Goal: Task Accomplishment & Management: Use online tool/utility

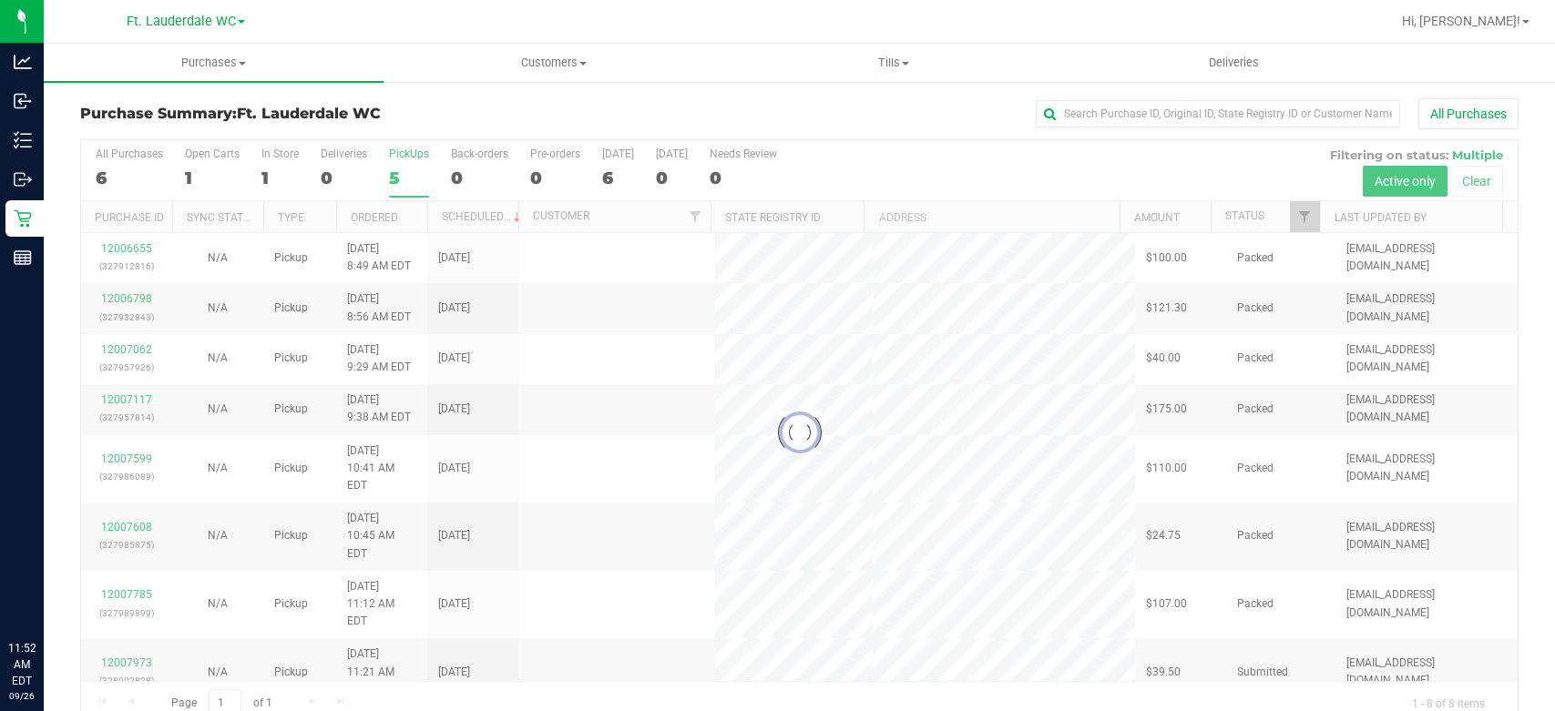
click at [44, 121] on link "Inbound" at bounding box center [22, 102] width 44 height 39
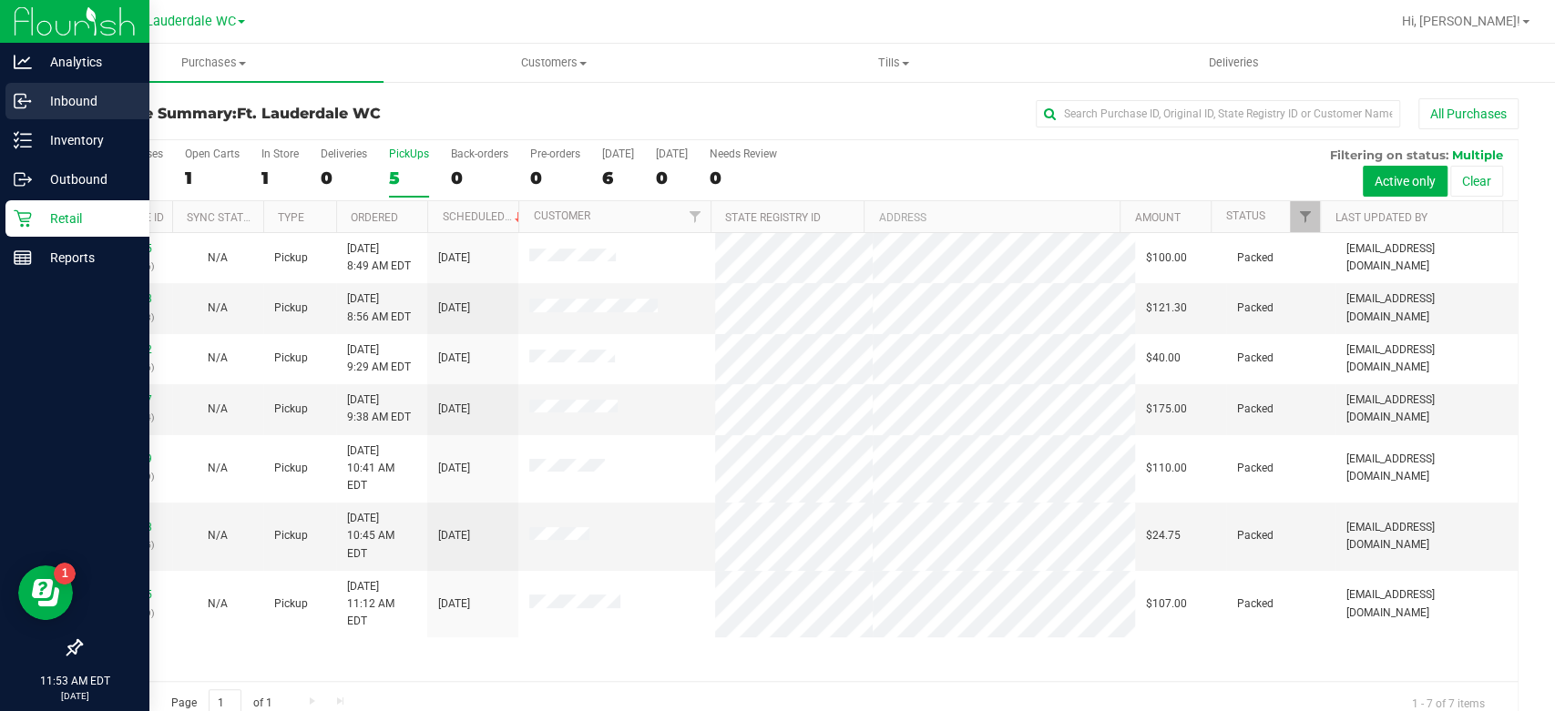
drag, startPoint x: 0, startPoint y: 0, endPoint x: 48, endPoint y: 121, distance: 130.4
click at [48, 121] on link "Inbound" at bounding box center [74, 102] width 149 height 39
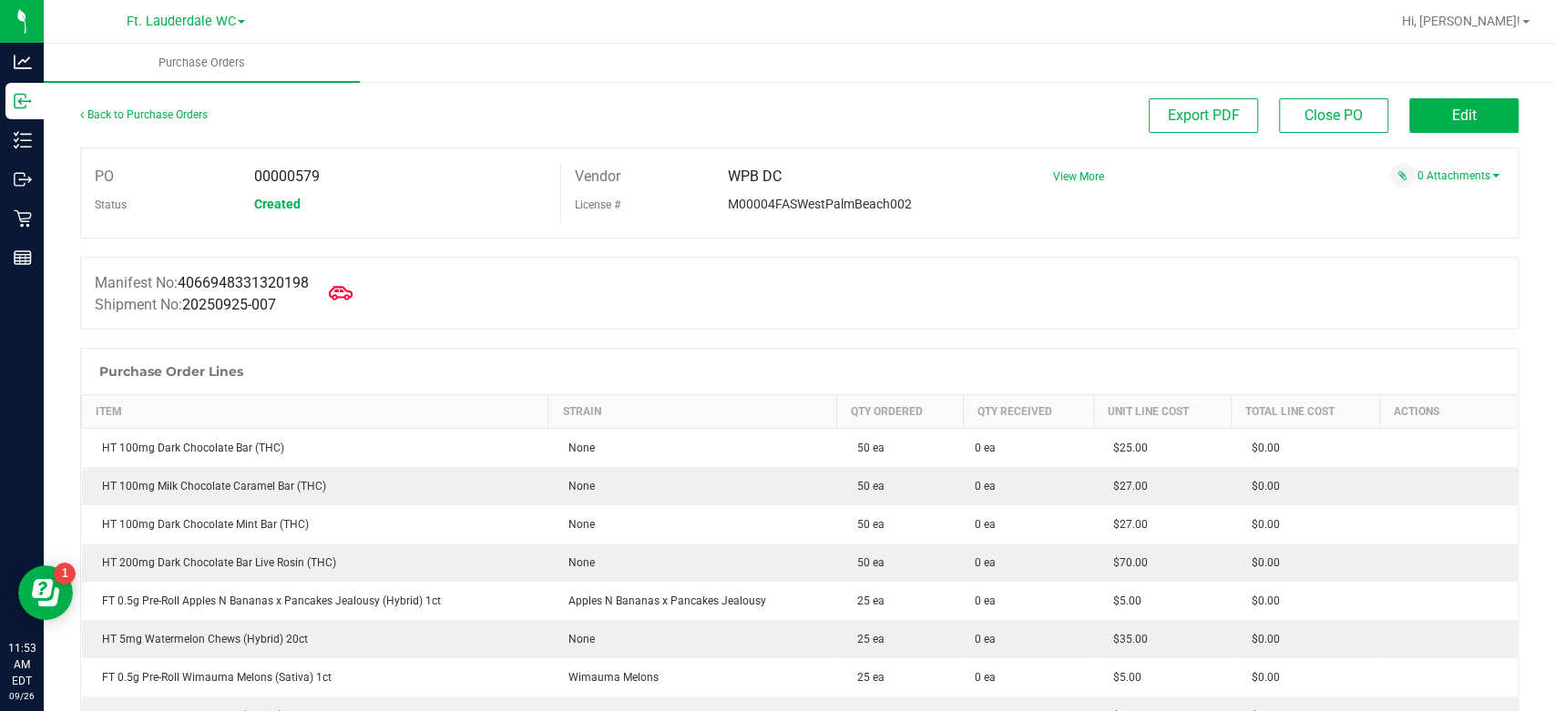
click at [353, 299] on icon at bounding box center [341, 293] width 24 height 24
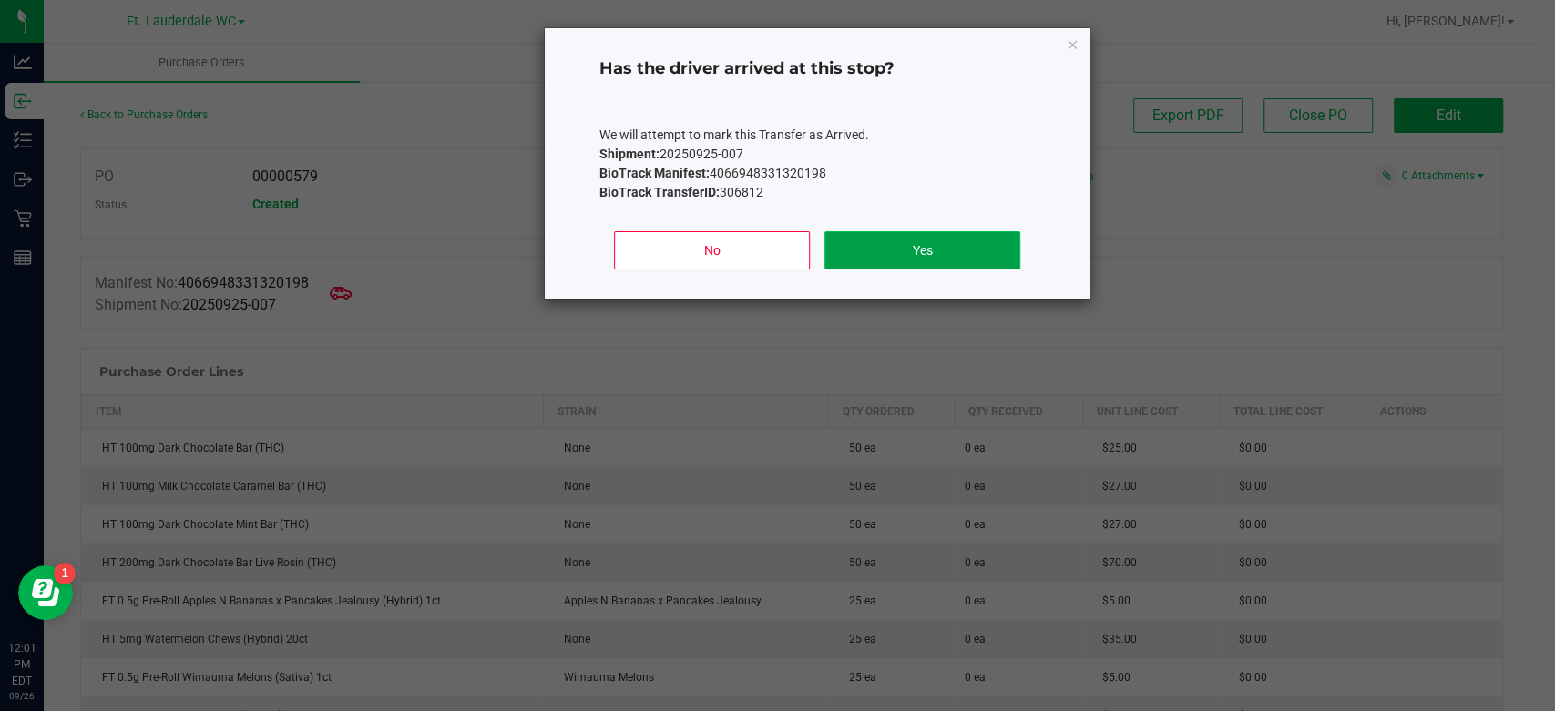
click at [853, 242] on button "Yes" at bounding box center [922, 250] width 196 height 38
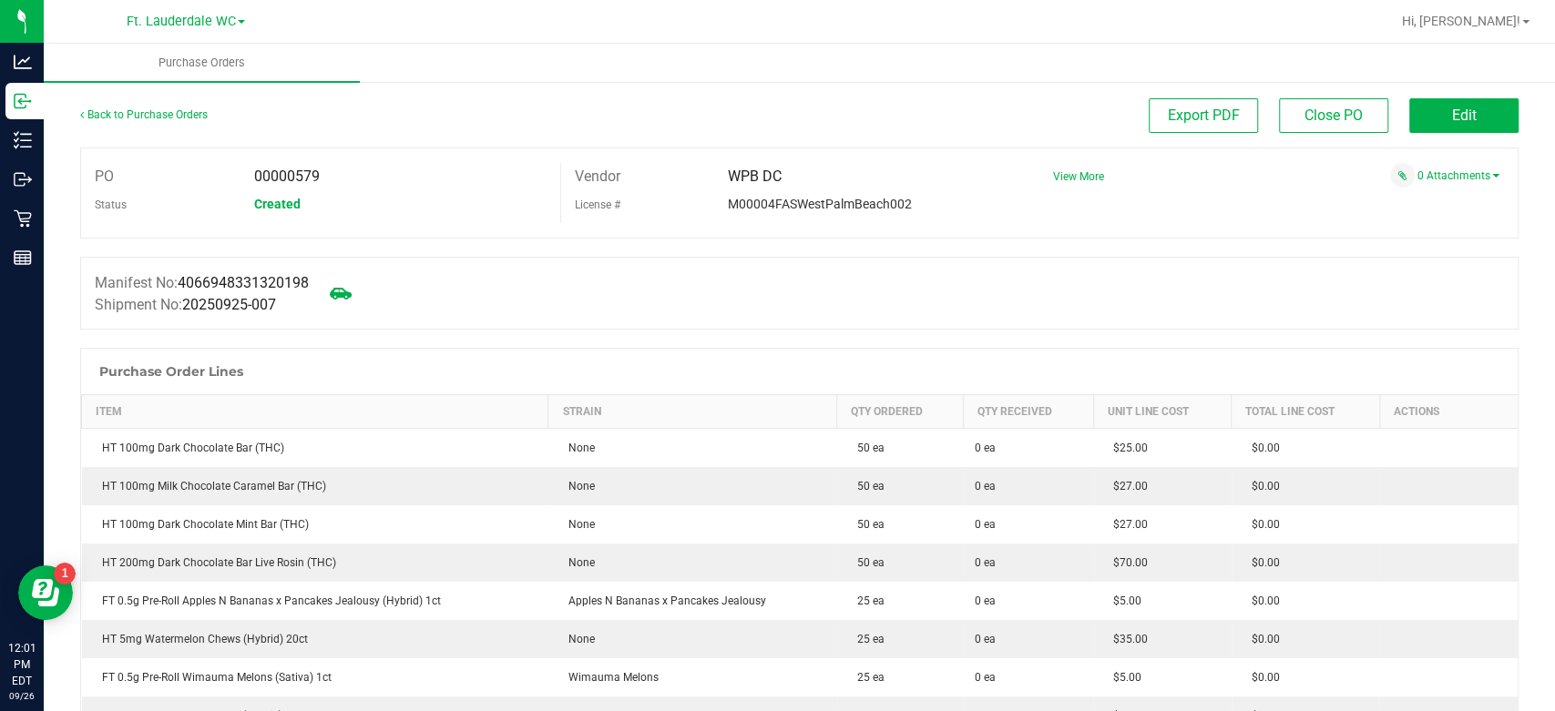
click at [853, 242] on div at bounding box center [799, 248] width 1438 height 18
click at [1452, 112] on span "Edit" at bounding box center [1464, 115] width 25 height 17
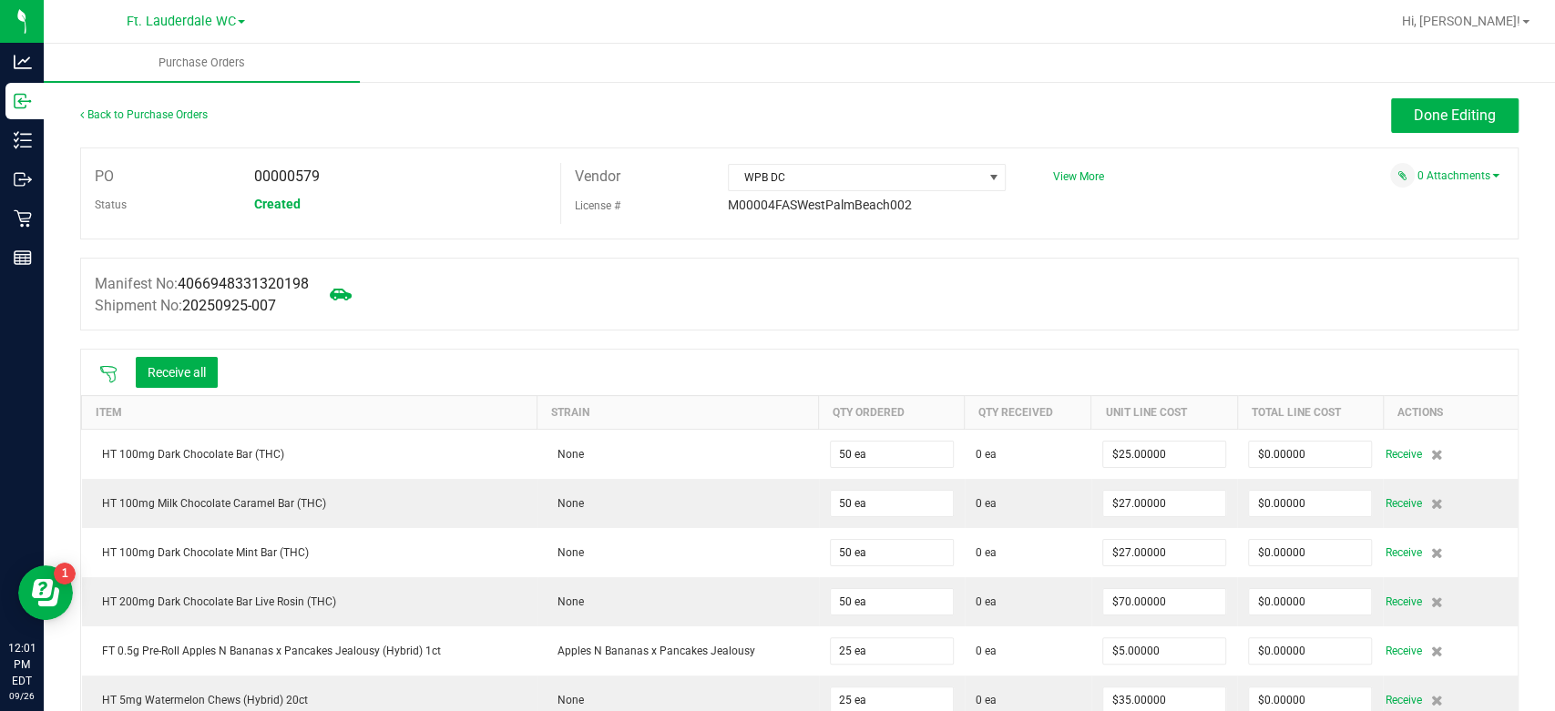
click at [113, 363] on div at bounding box center [108, 372] width 36 height 18
click at [114, 366] on icon at bounding box center [108, 374] width 16 height 16
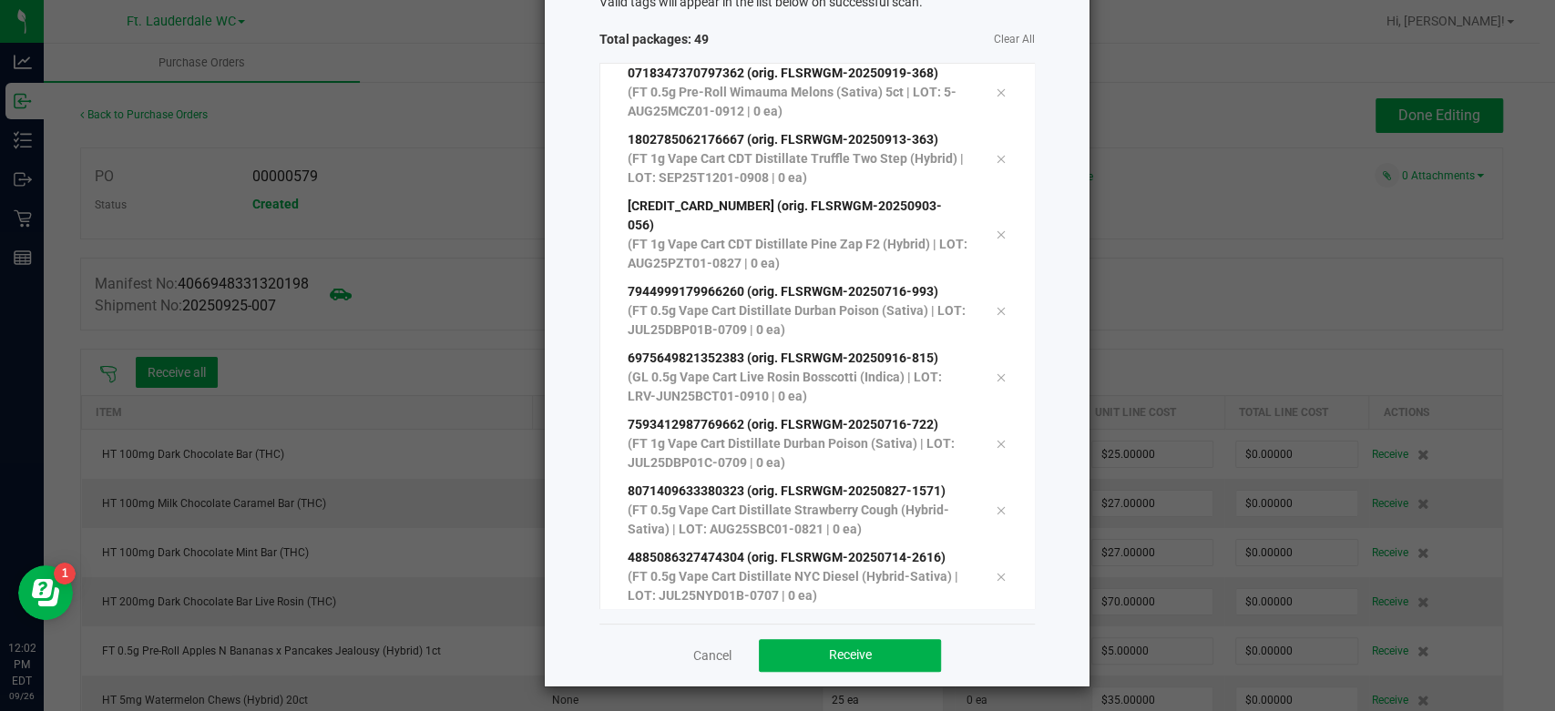
scroll to position [124, 0]
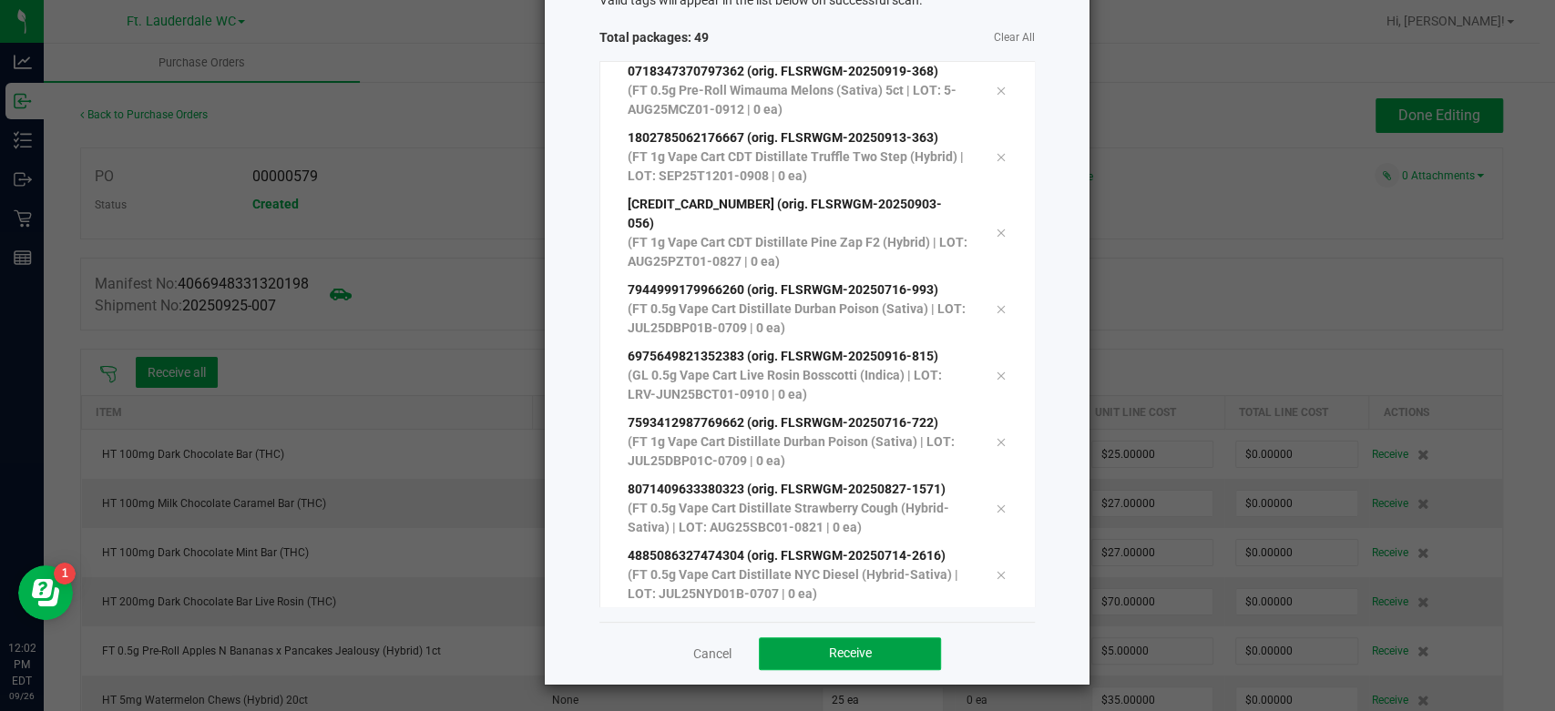
click at [893, 646] on button "Receive" at bounding box center [850, 654] width 182 height 33
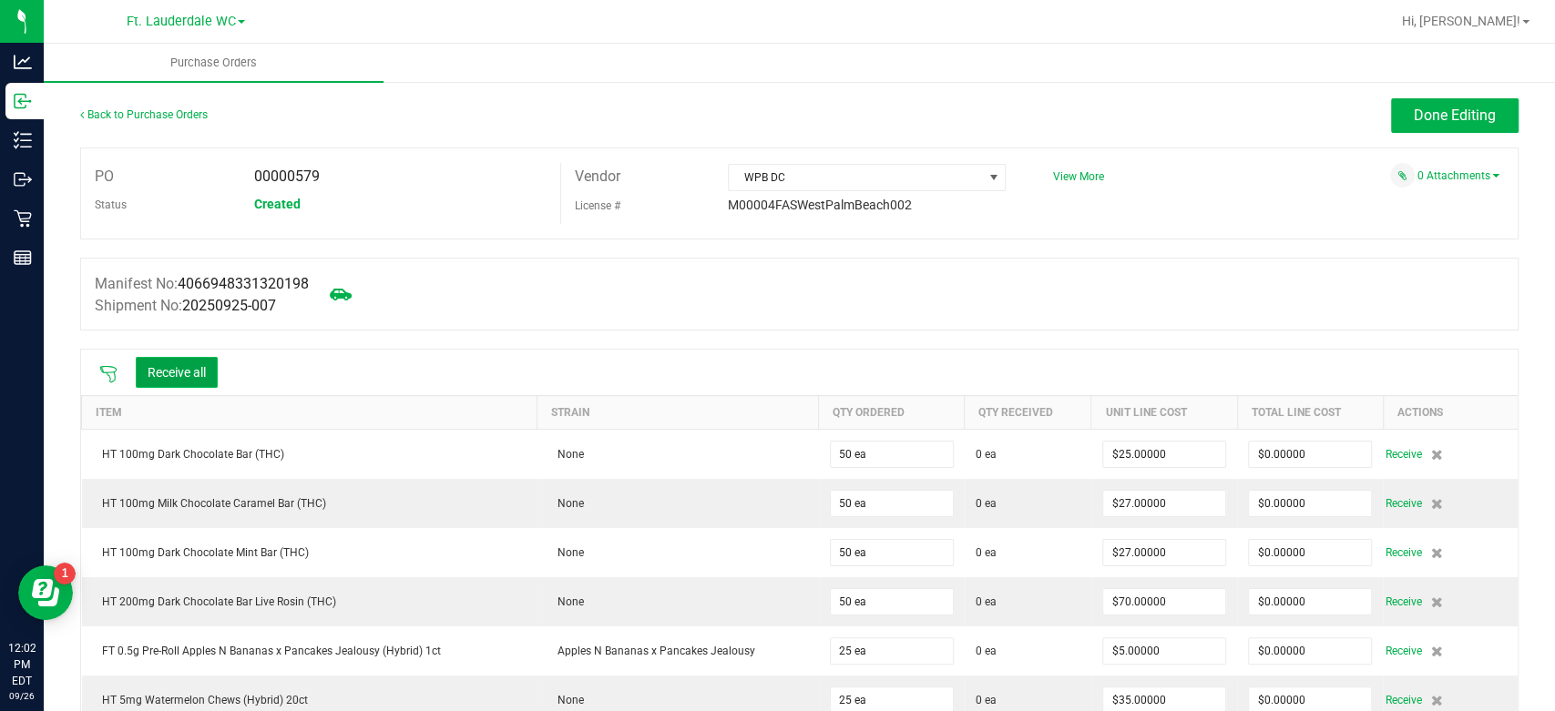
click at [163, 364] on button "Receive all" at bounding box center [177, 372] width 82 height 31
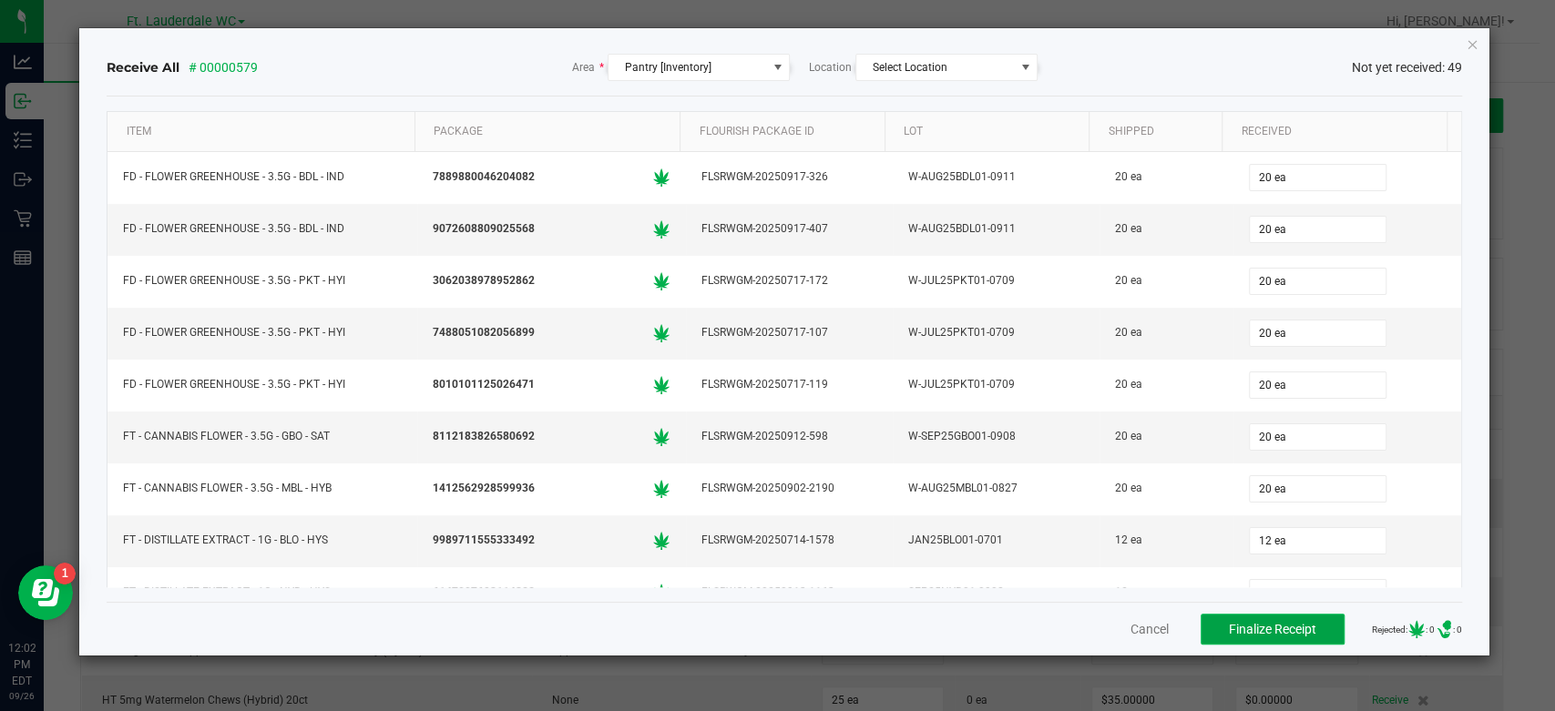
click at [1271, 638] on button "Finalize Receipt" at bounding box center [1273, 629] width 144 height 31
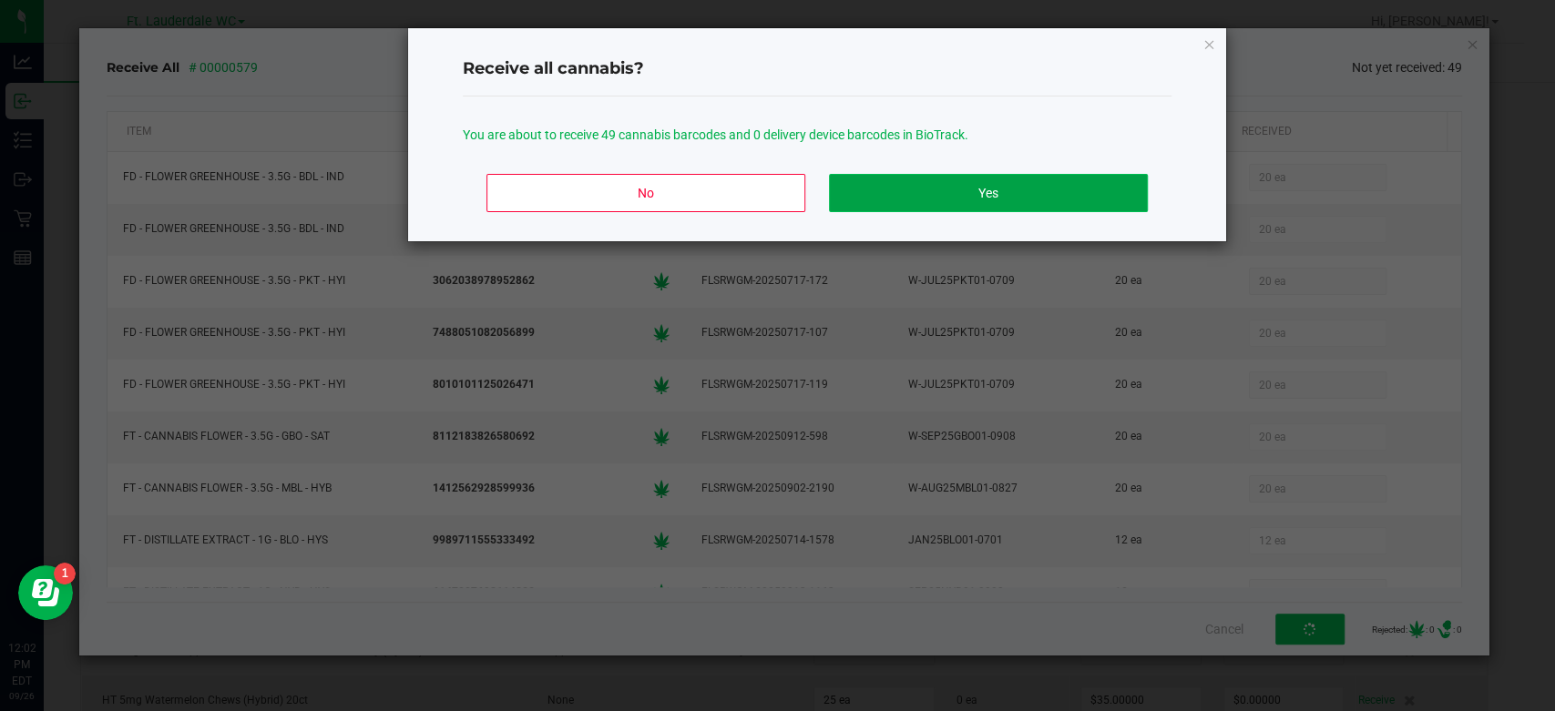
click at [953, 210] on button "Yes" at bounding box center [988, 193] width 319 height 38
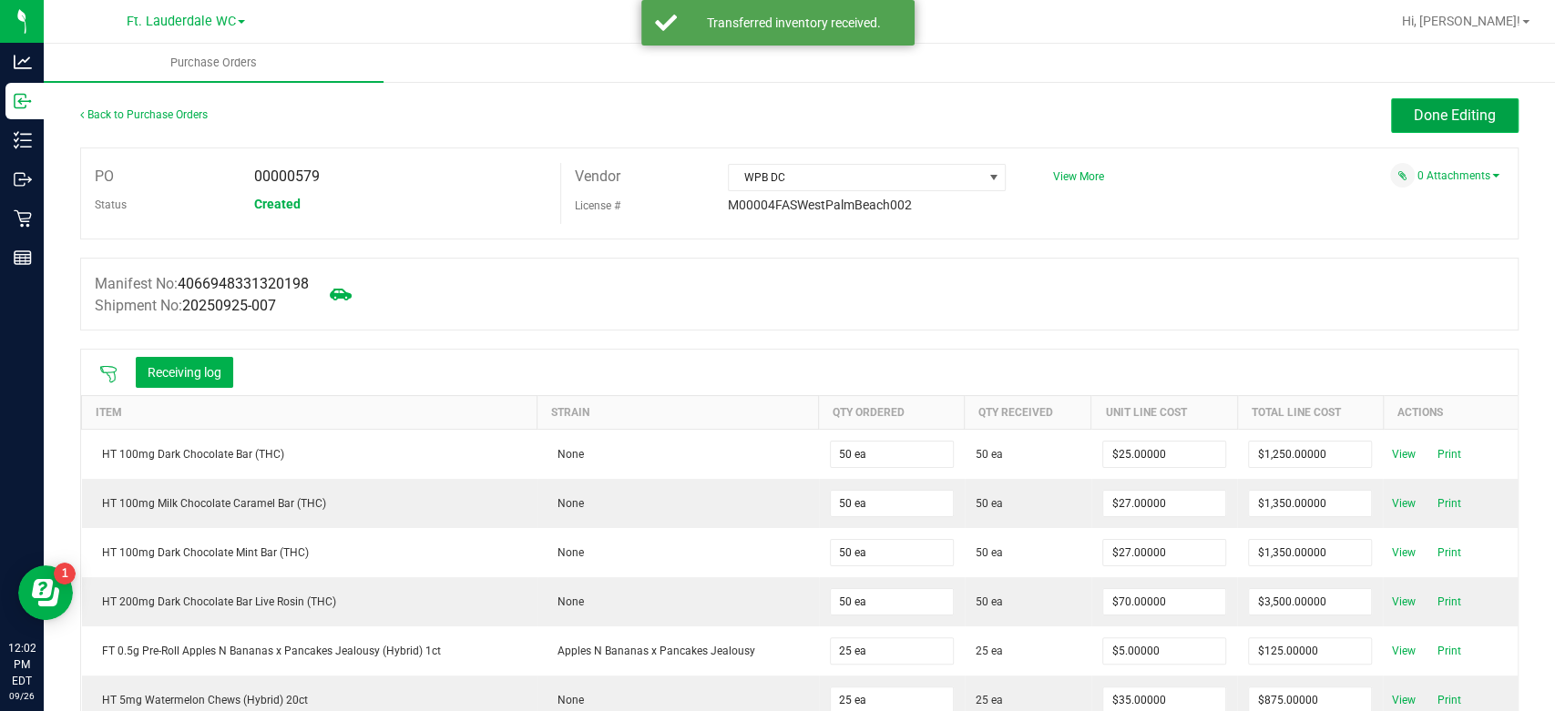
click at [1438, 119] on span "Done Editing" at bounding box center [1455, 115] width 82 height 17
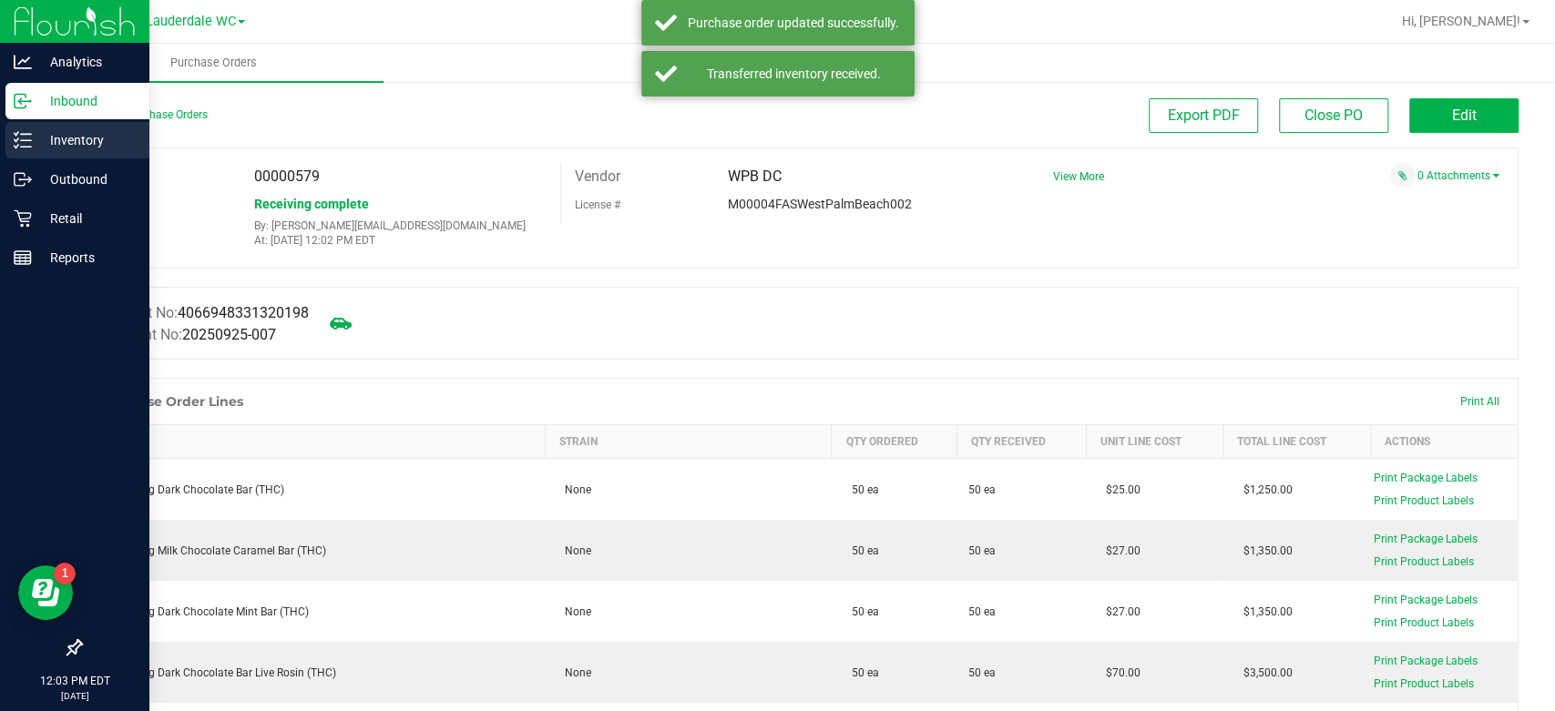
click at [67, 142] on p "Inventory" at bounding box center [86, 140] width 109 height 22
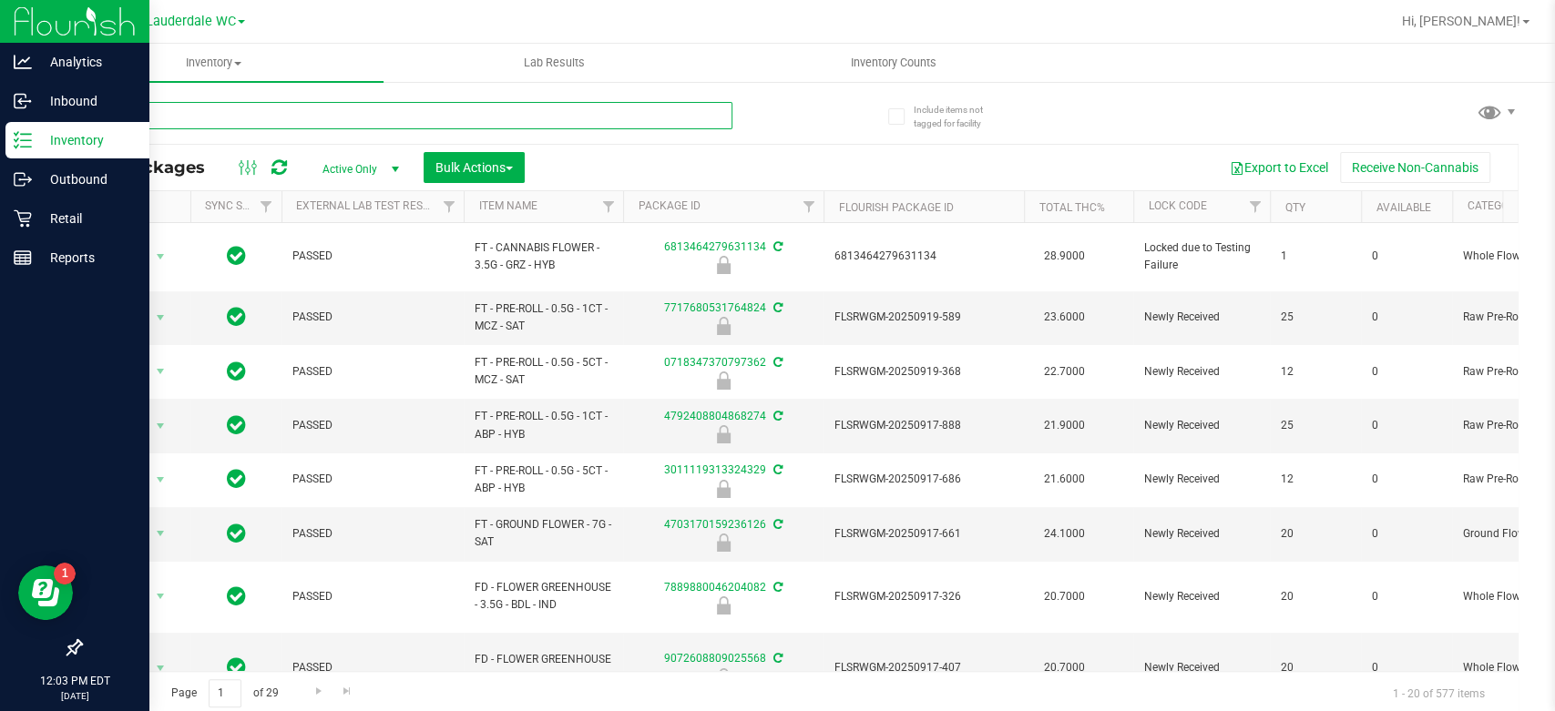
click at [426, 118] on input "text" at bounding box center [406, 115] width 652 height 27
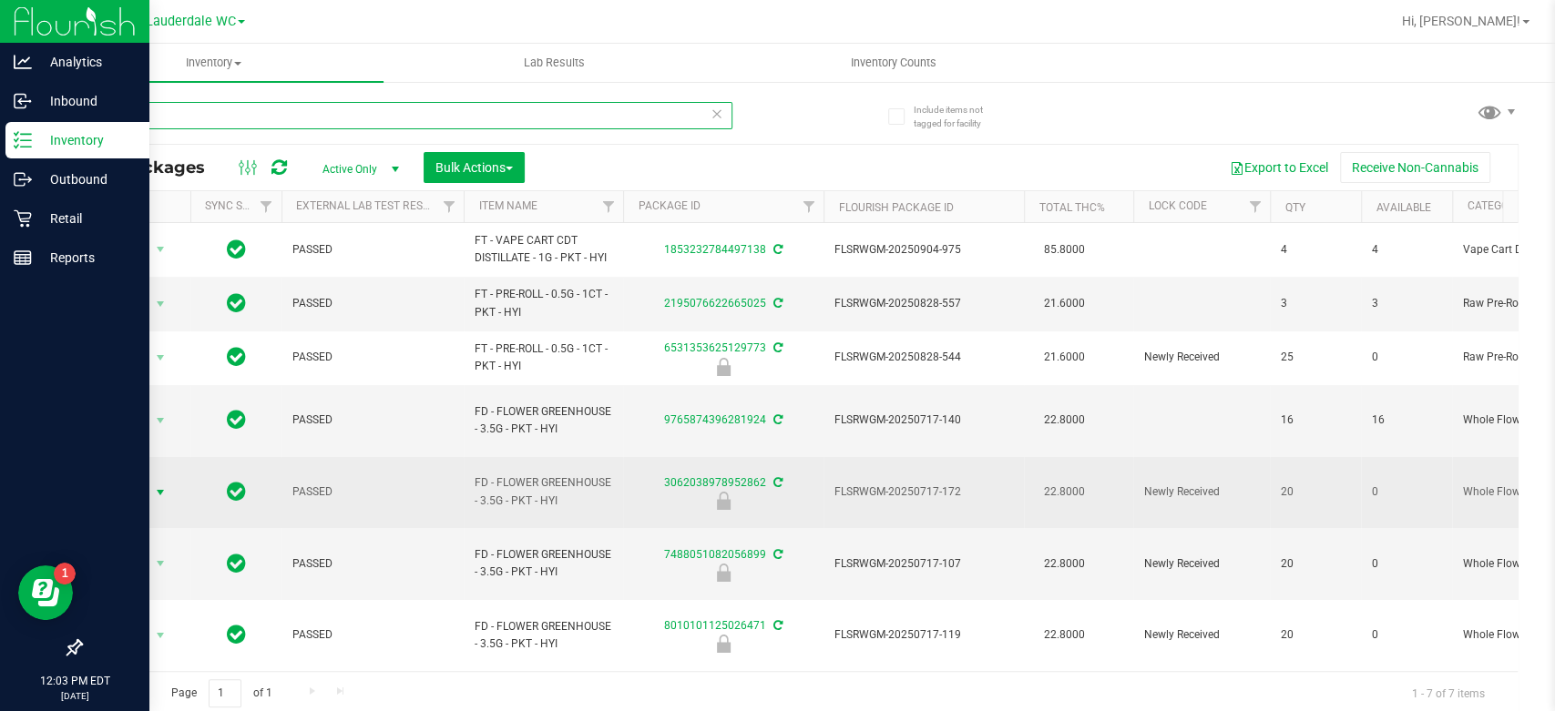
type input "pkt"
click at [142, 480] on span "Action" at bounding box center [123, 493] width 49 height 26
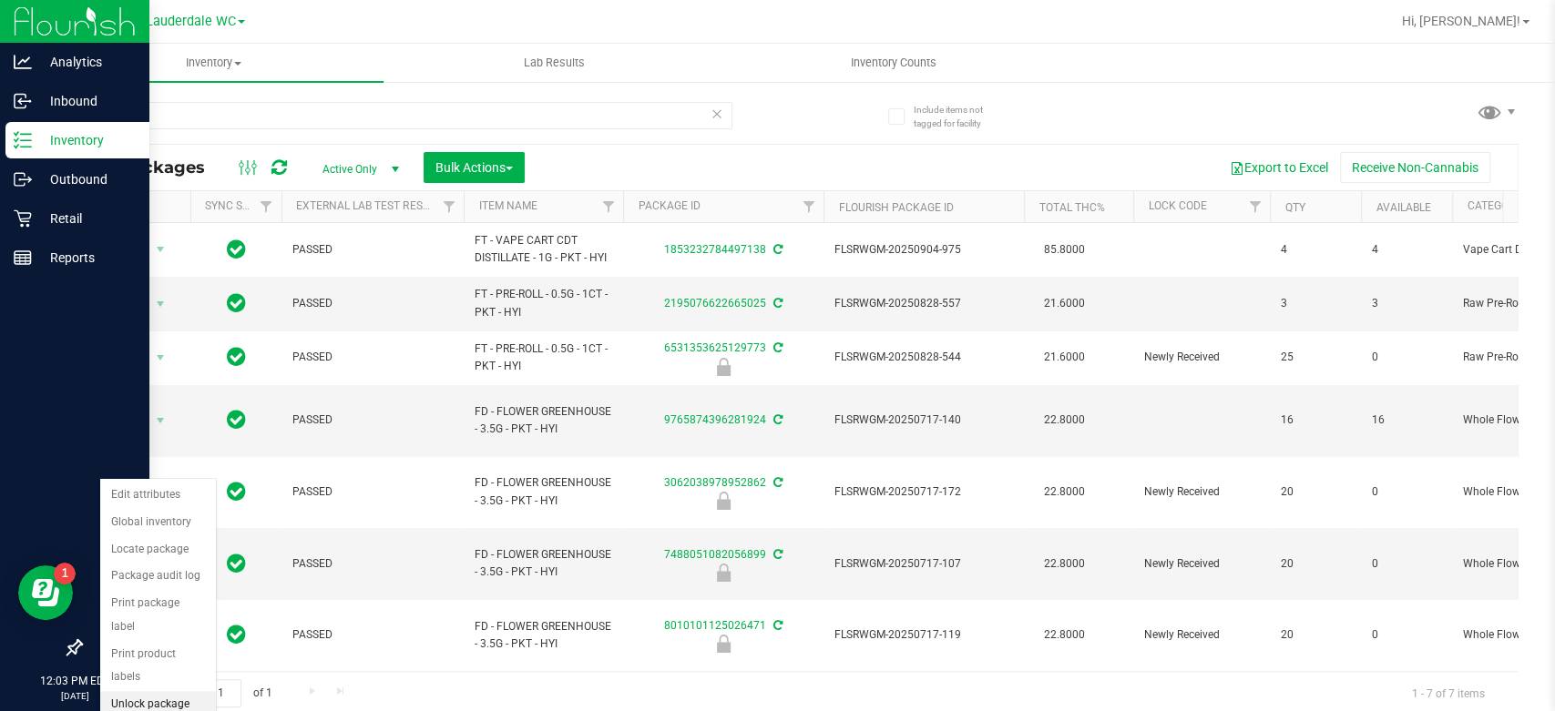
click at [136, 691] on li "Unlock package" at bounding box center [158, 704] width 116 height 27
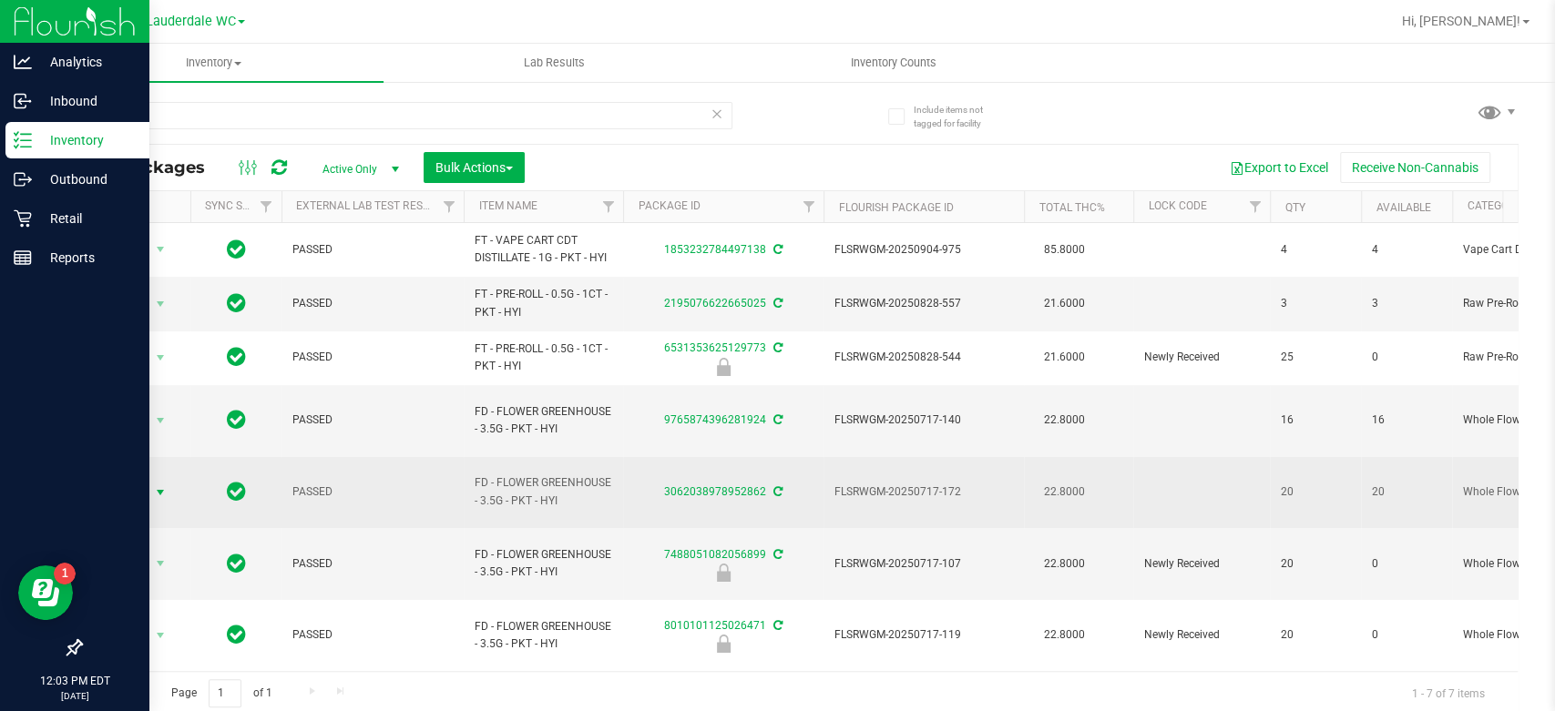
click at [117, 480] on span "Action" at bounding box center [123, 493] width 49 height 26
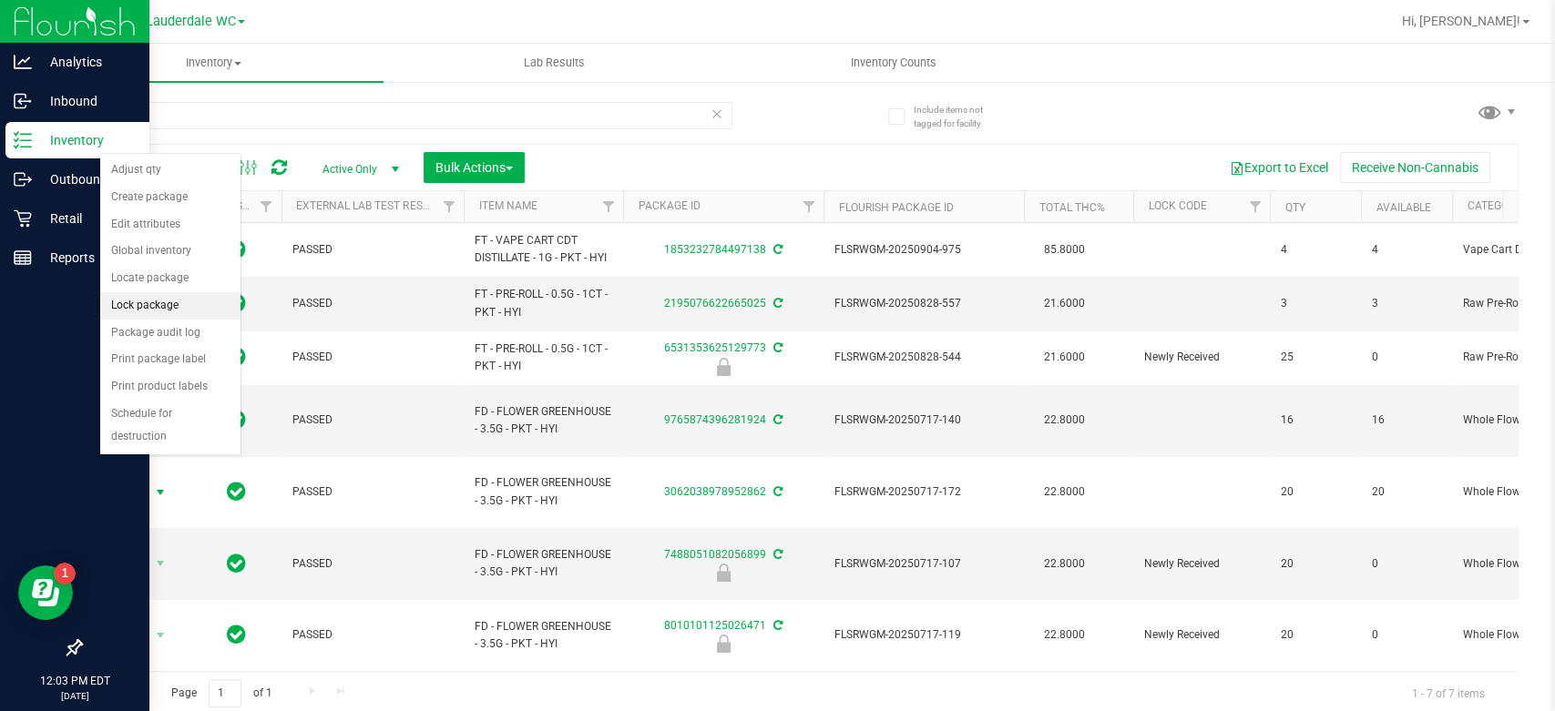
click at [141, 308] on li "Lock package" at bounding box center [170, 305] width 140 height 27
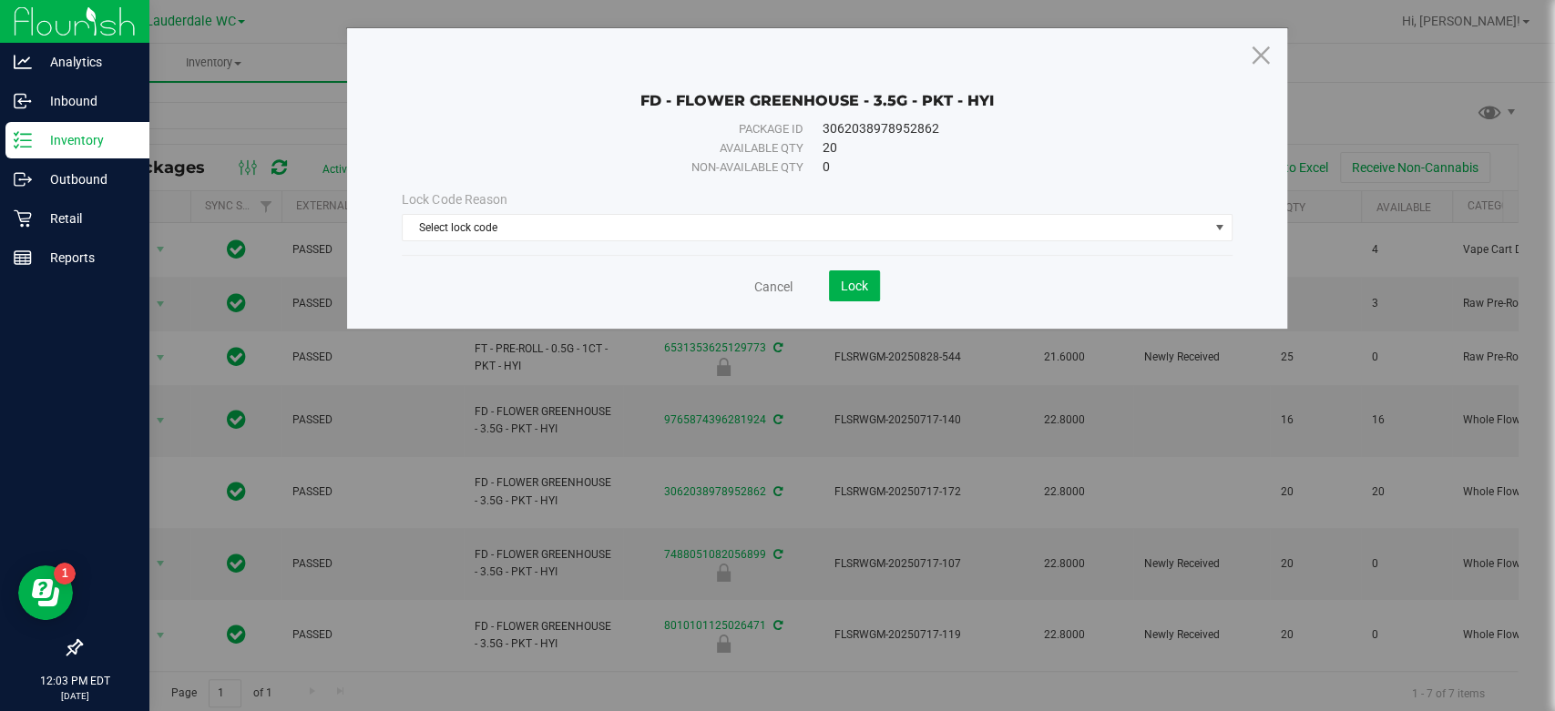
click at [578, 210] on div "Lock Code Reason Select lock code Select lock code Newly Received Administrativ…" at bounding box center [816, 215] width 857 height 51
click at [562, 226] on span "Select lock code" at bounding box center [805, 228] width 805 height 26
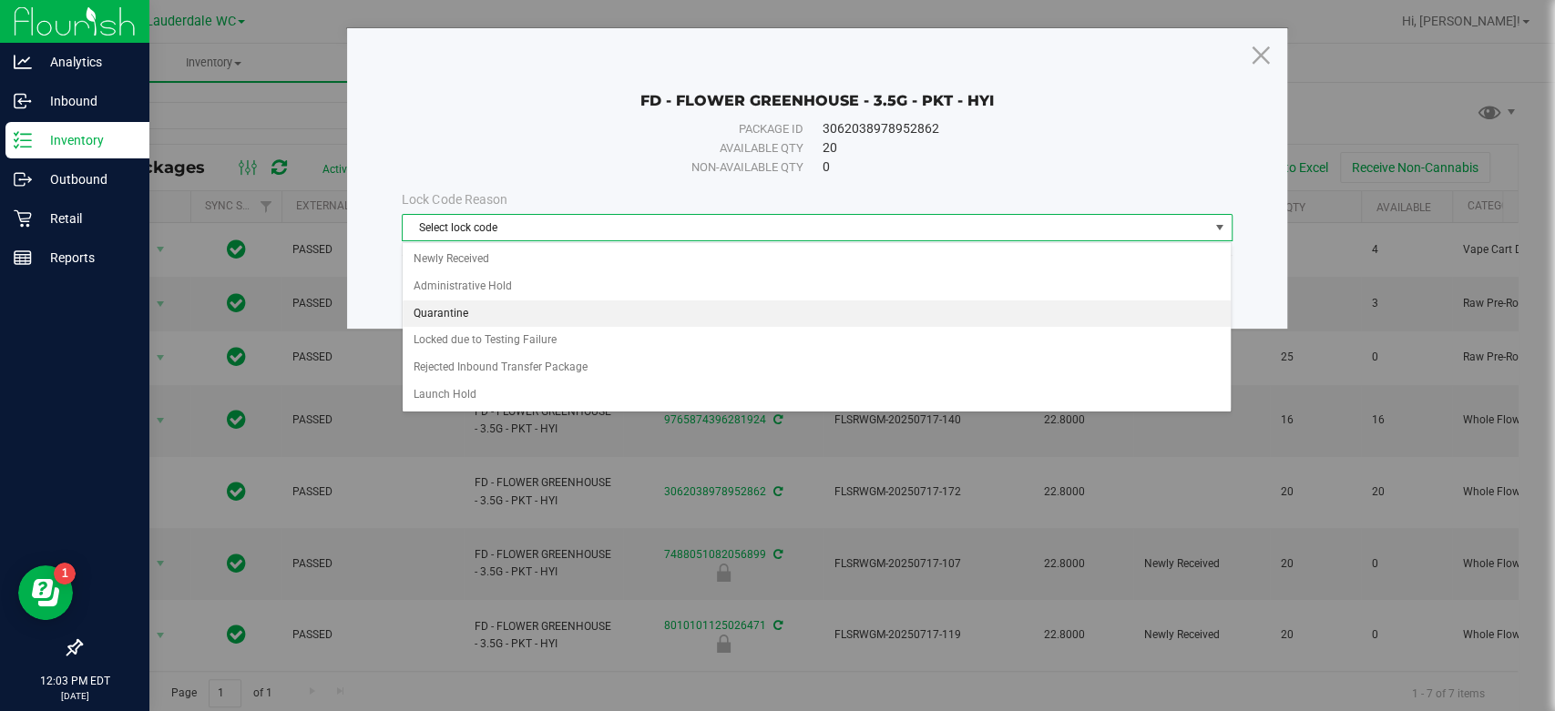
click at [498, 319] on li "Quarantine" at bounding box center [817, 314] width 828 height 27
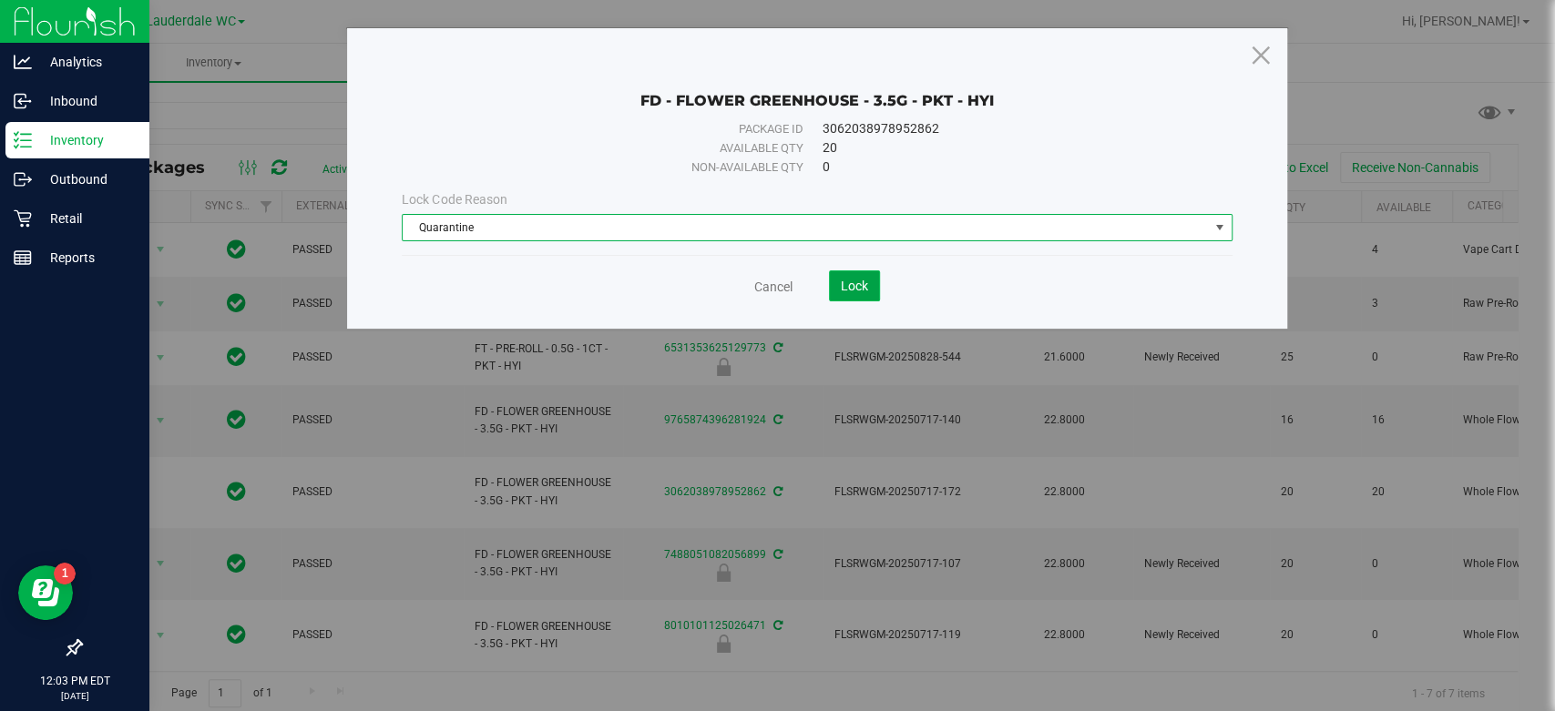
click at [857, 282] on span "Lock" at bounding box center [854, 286] width 27 height 15
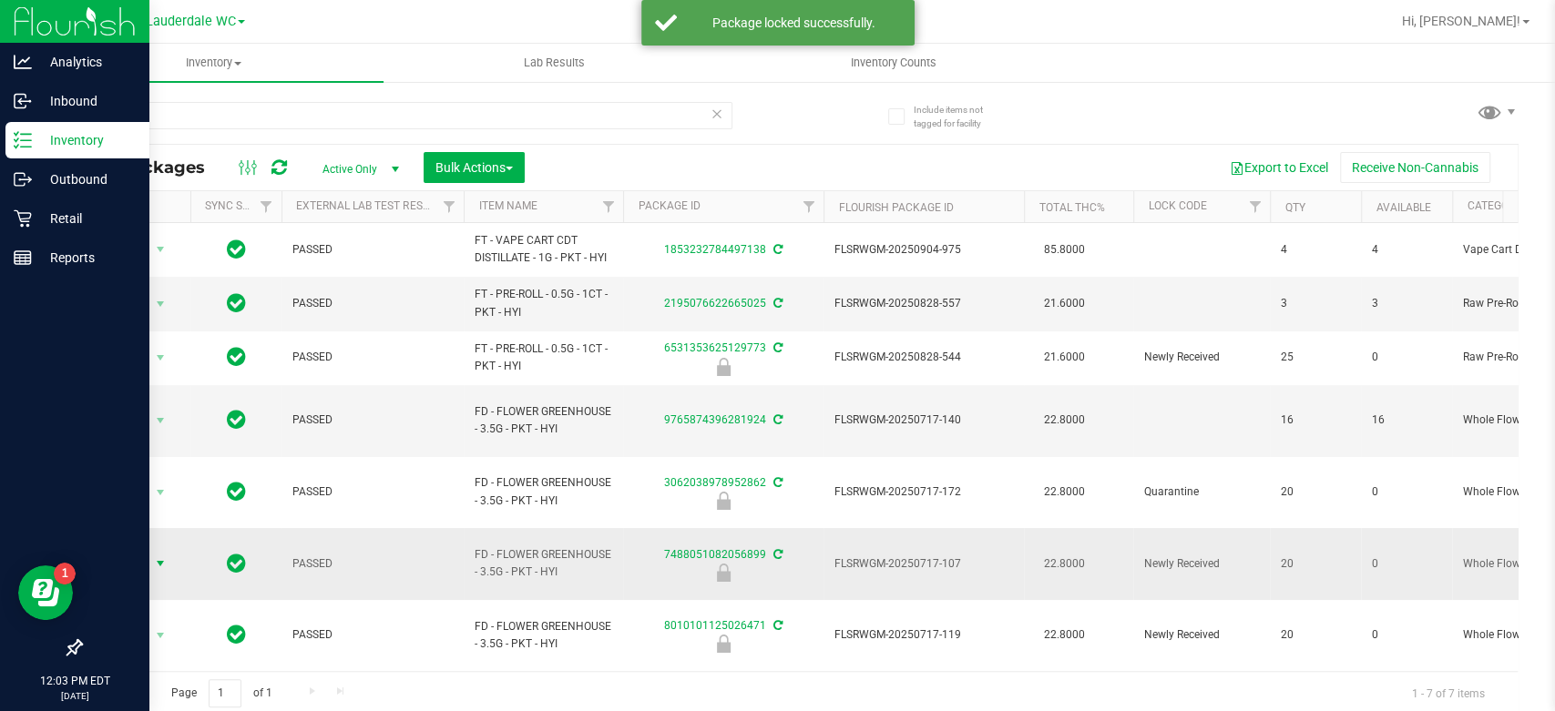
click at [118, 551] on span "Action" at bounding box center [123, 564] width 49 height 26
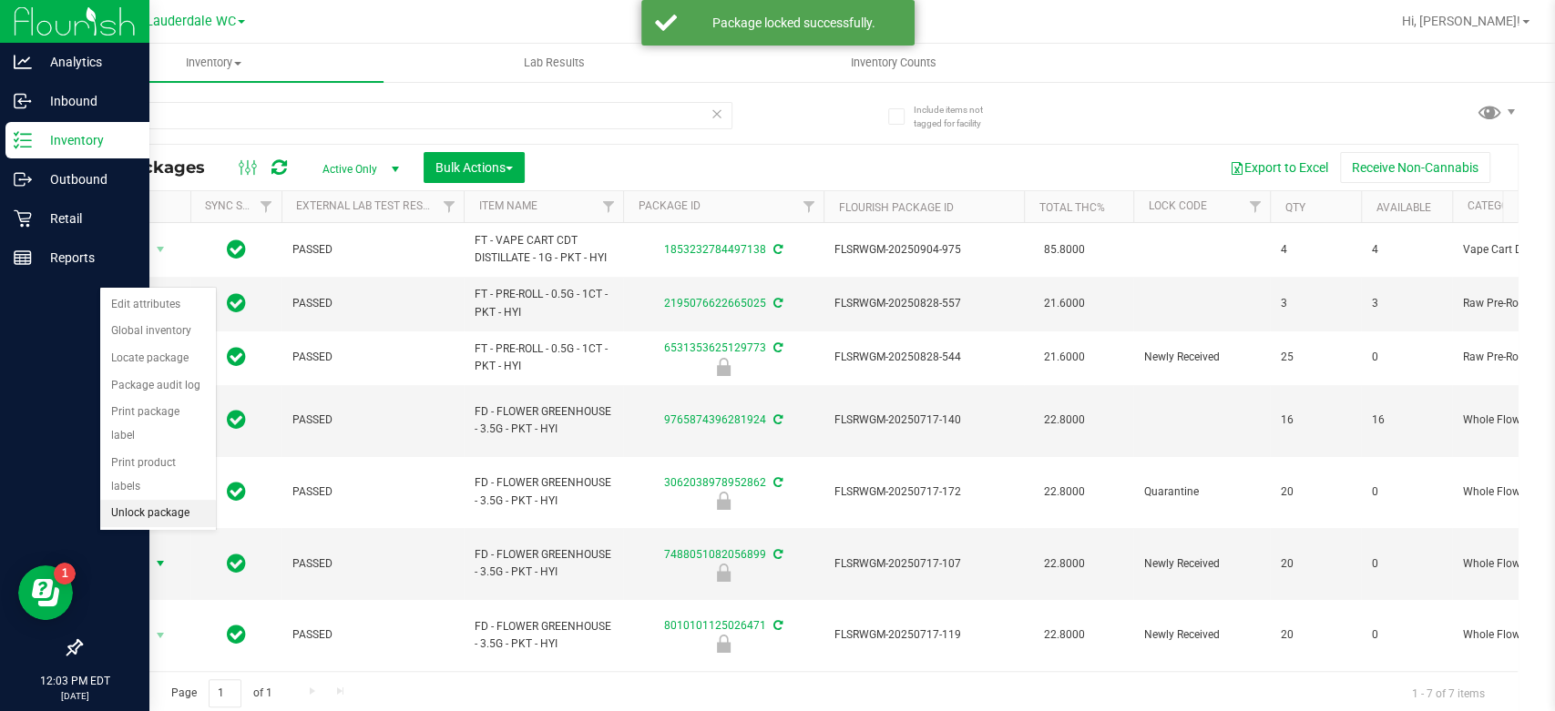
click at [146, 500] on li "Unlock package" at bounding box center [158, 513] width 116 height 27
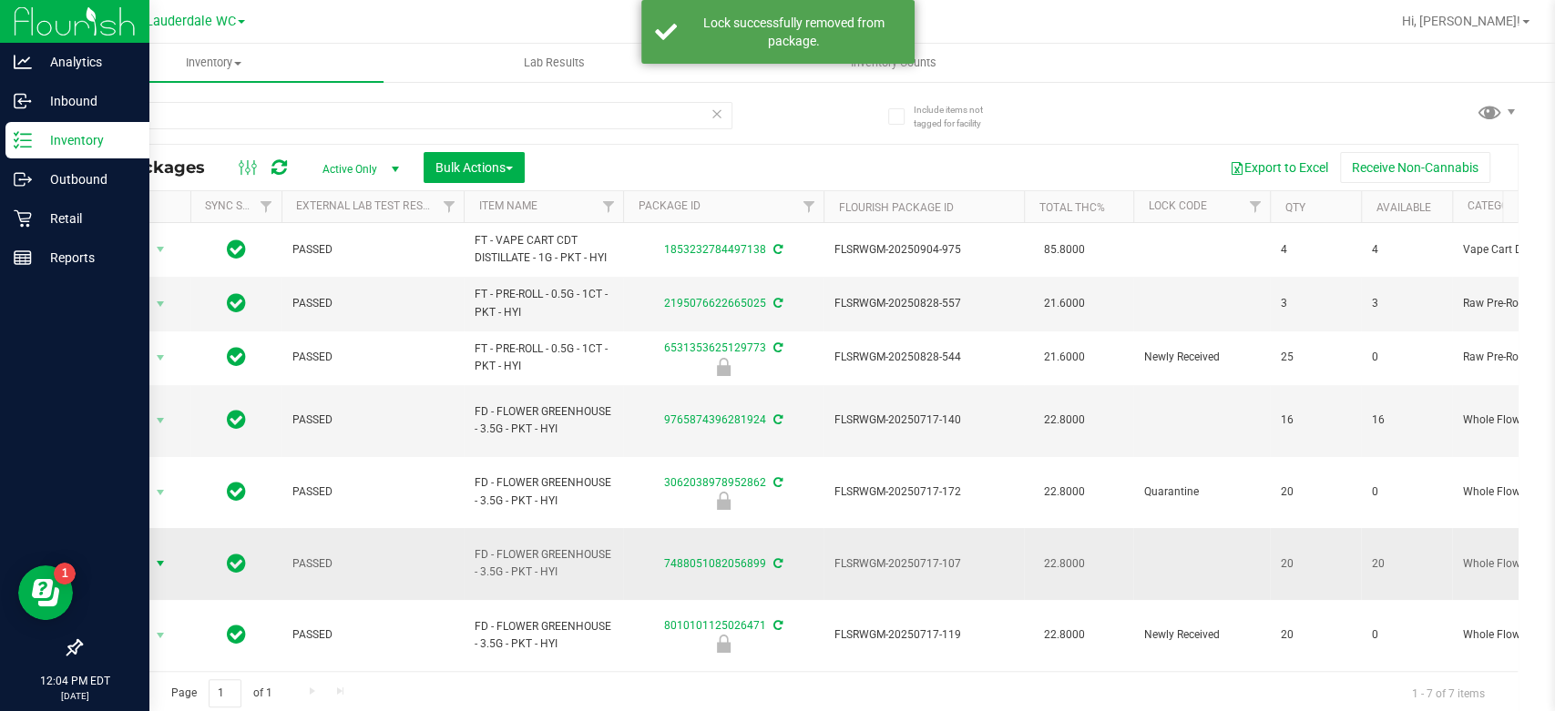
click at [131, 551] on span "Action" at bounding box center [123, 564] width 49 height 26
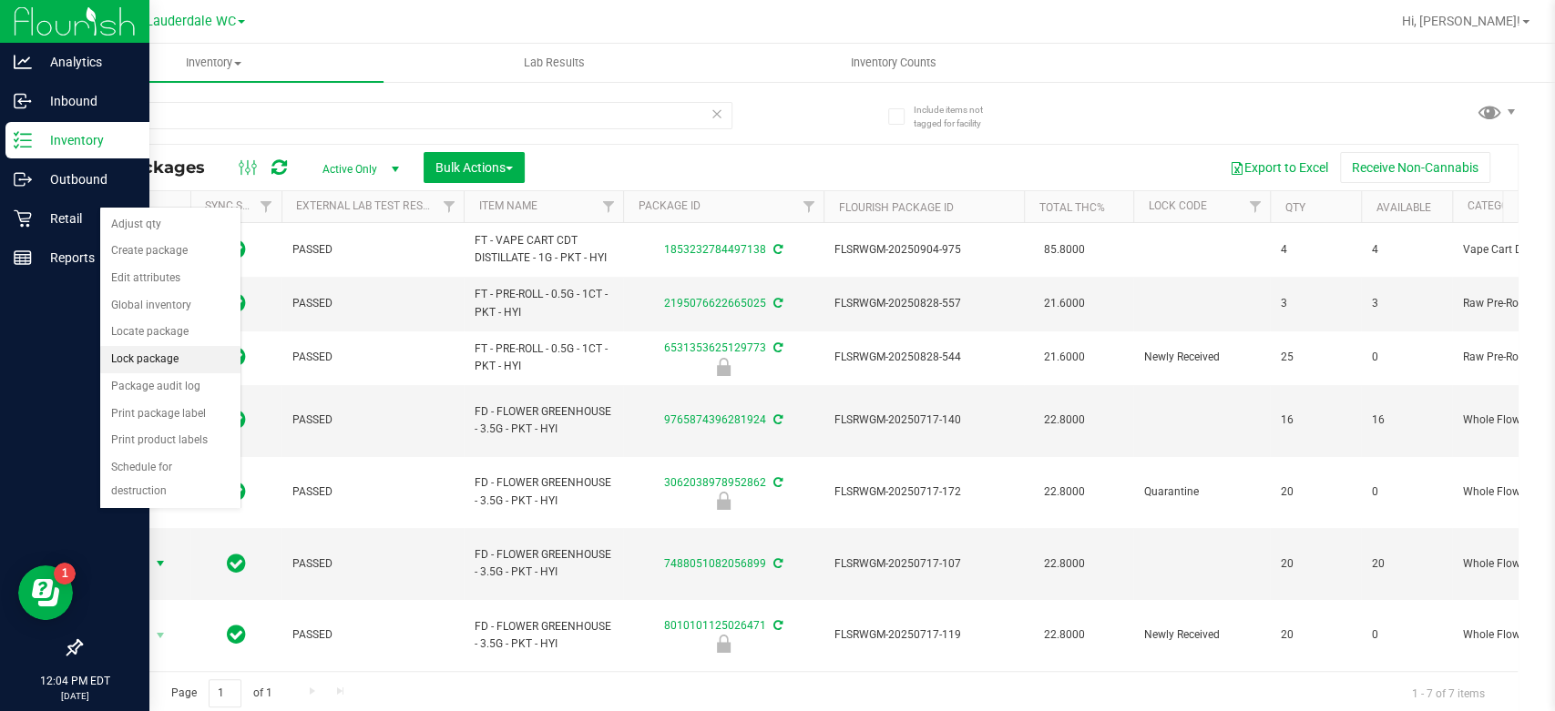
click at [178, 352] on li "Lock package" at bounding box center [170, 359] width 140 height 27
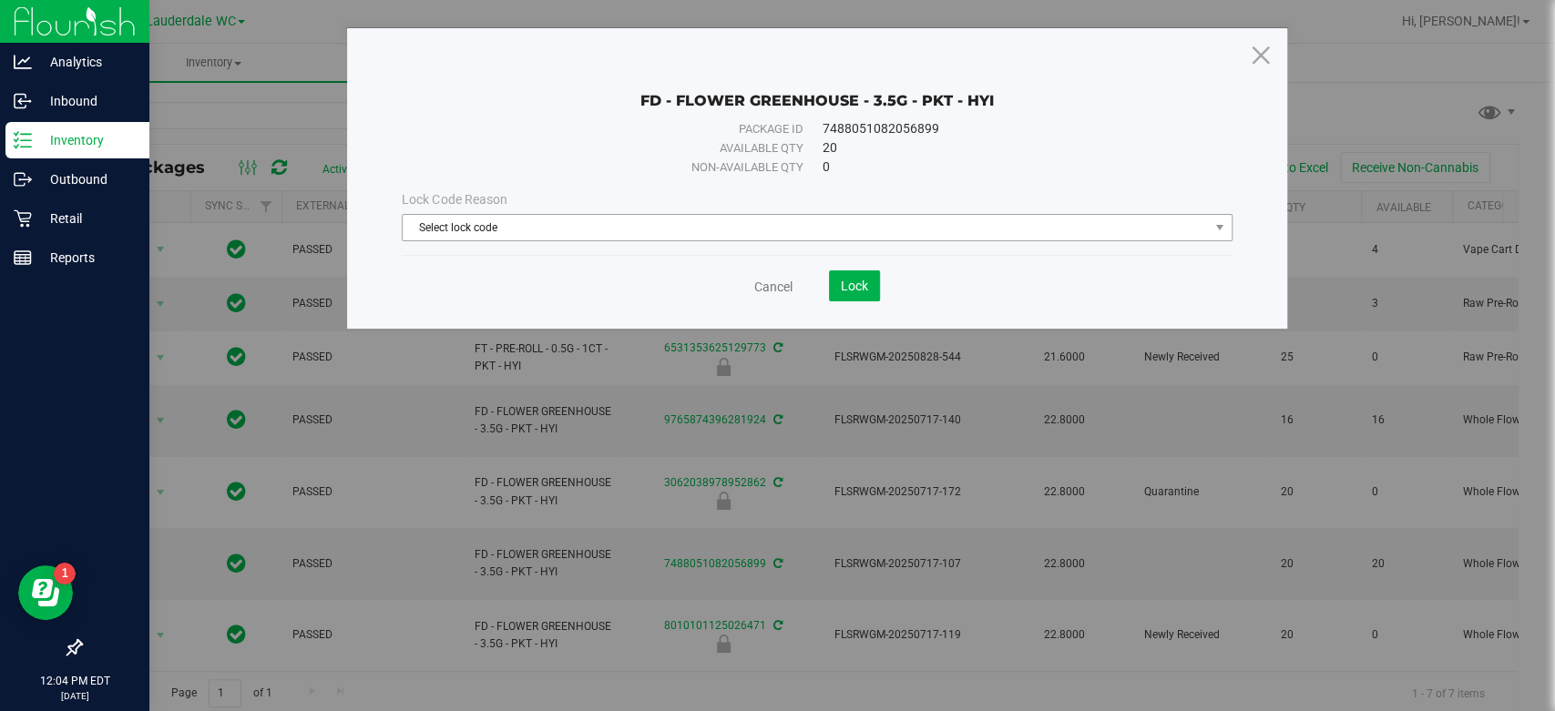
click at [755, 233] on span "Select lock code" at bounding box center [805, 228] width 805 height 26
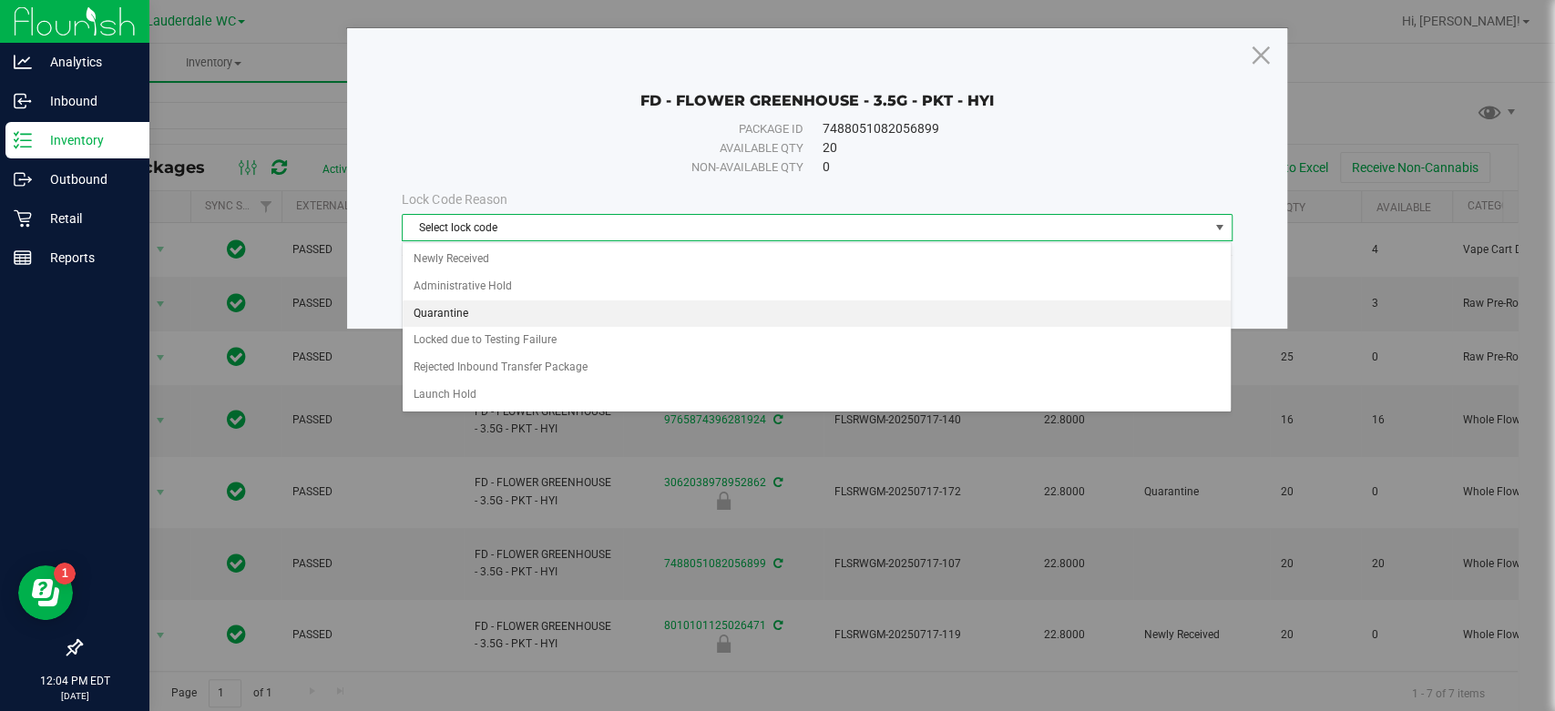
click at [506, 304] on li "Quarantine" at bounding box center [817, 314] width 828 height 27
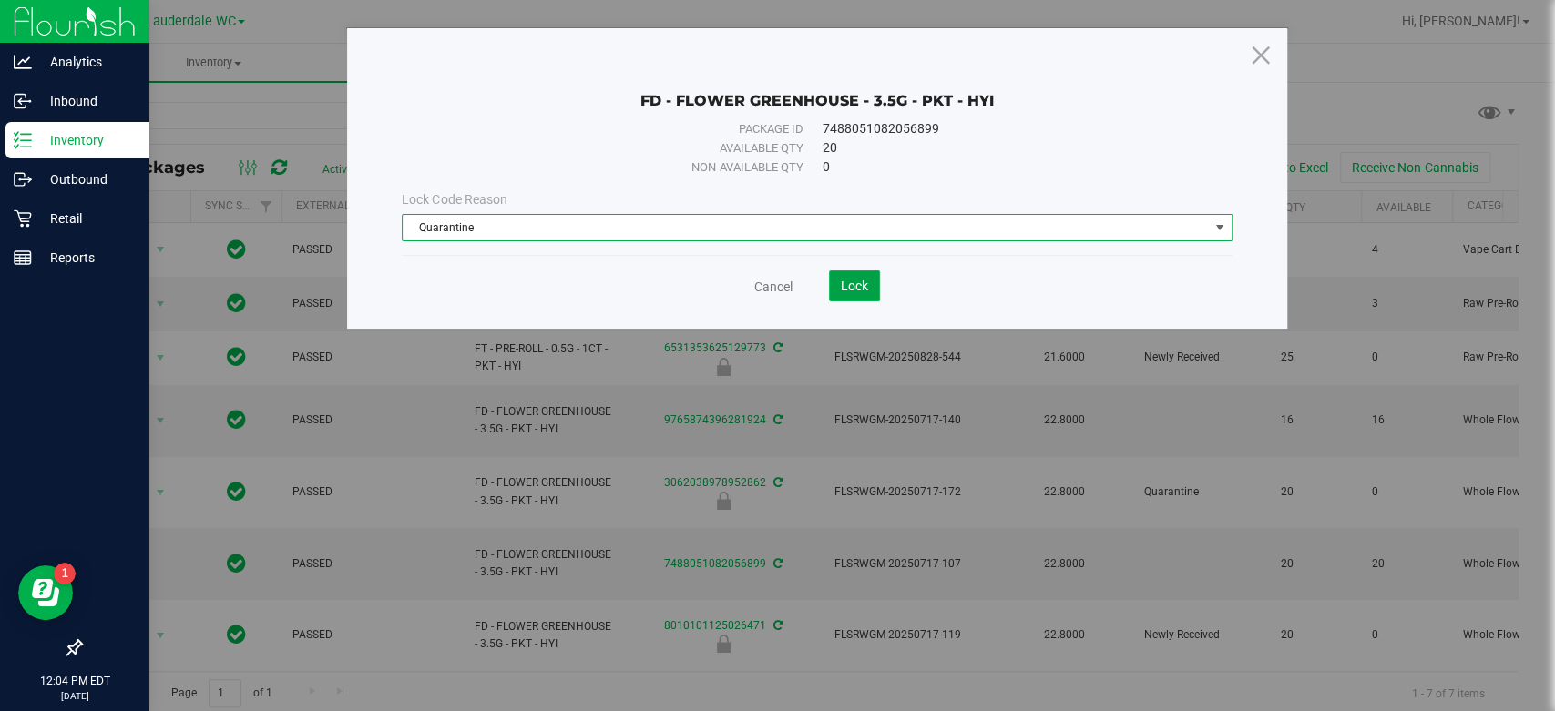
click at [854, 289] on span "Lock" at bounding box center [854, 286] width 27 height 15
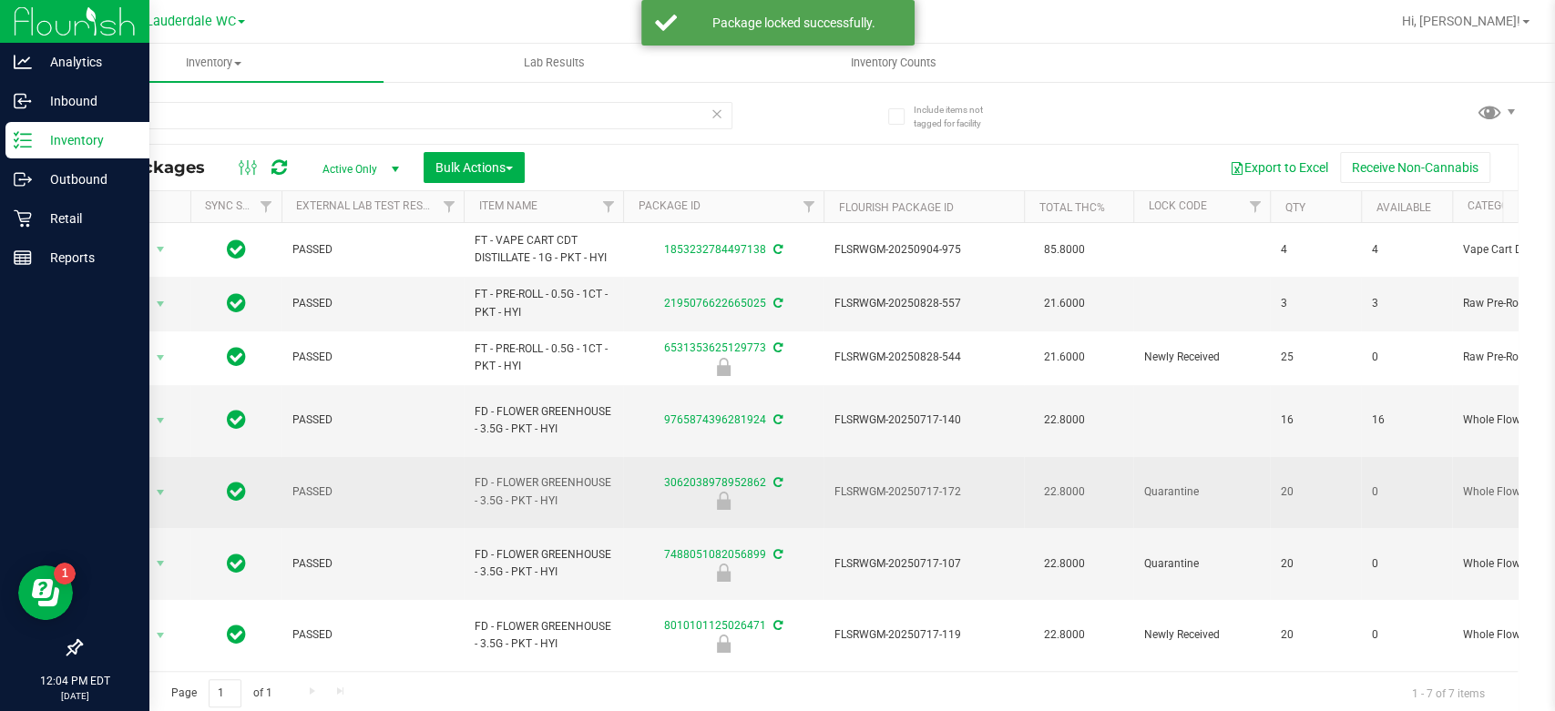
scroll to position [4, 0]
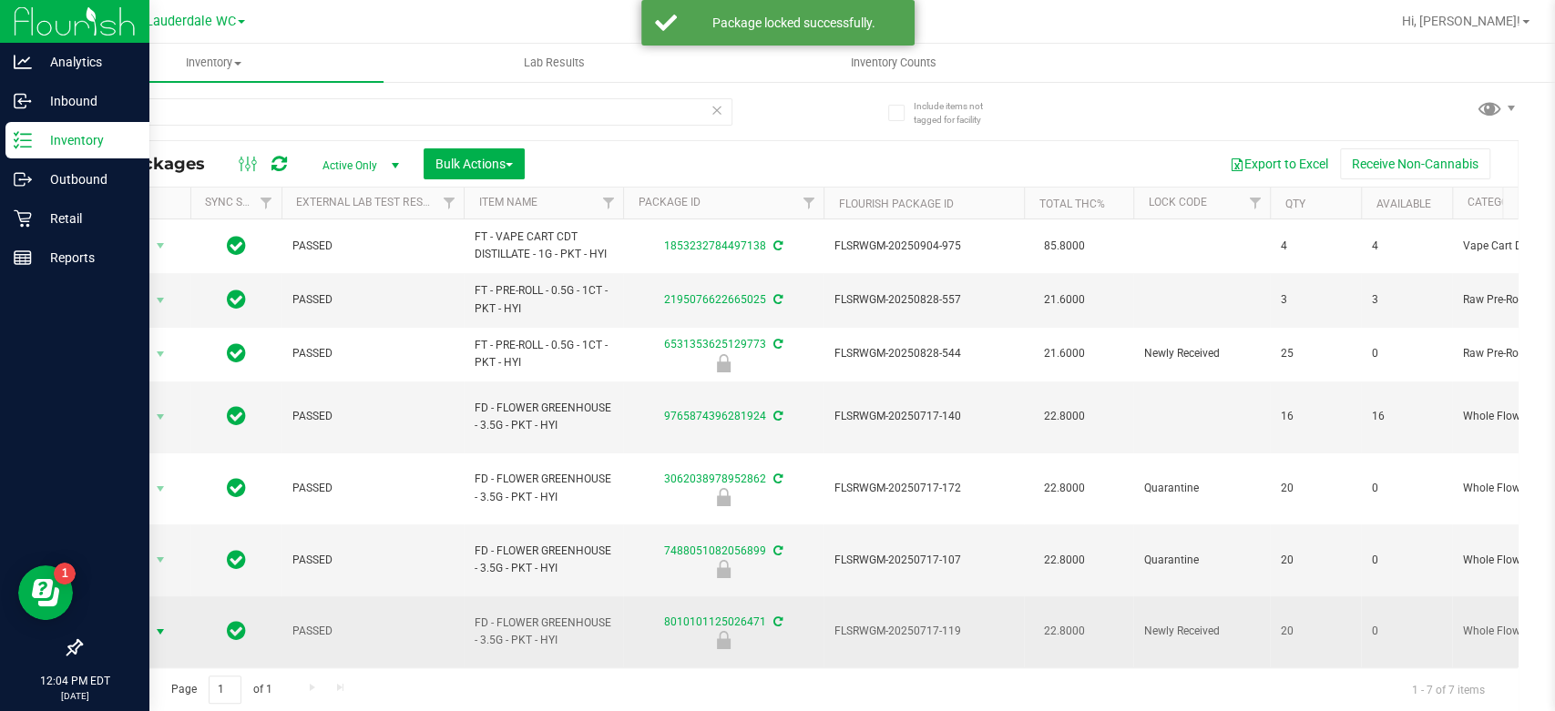
click at [128, 619] on span "Action" at bounding box center [123, 632] width 49 height 26
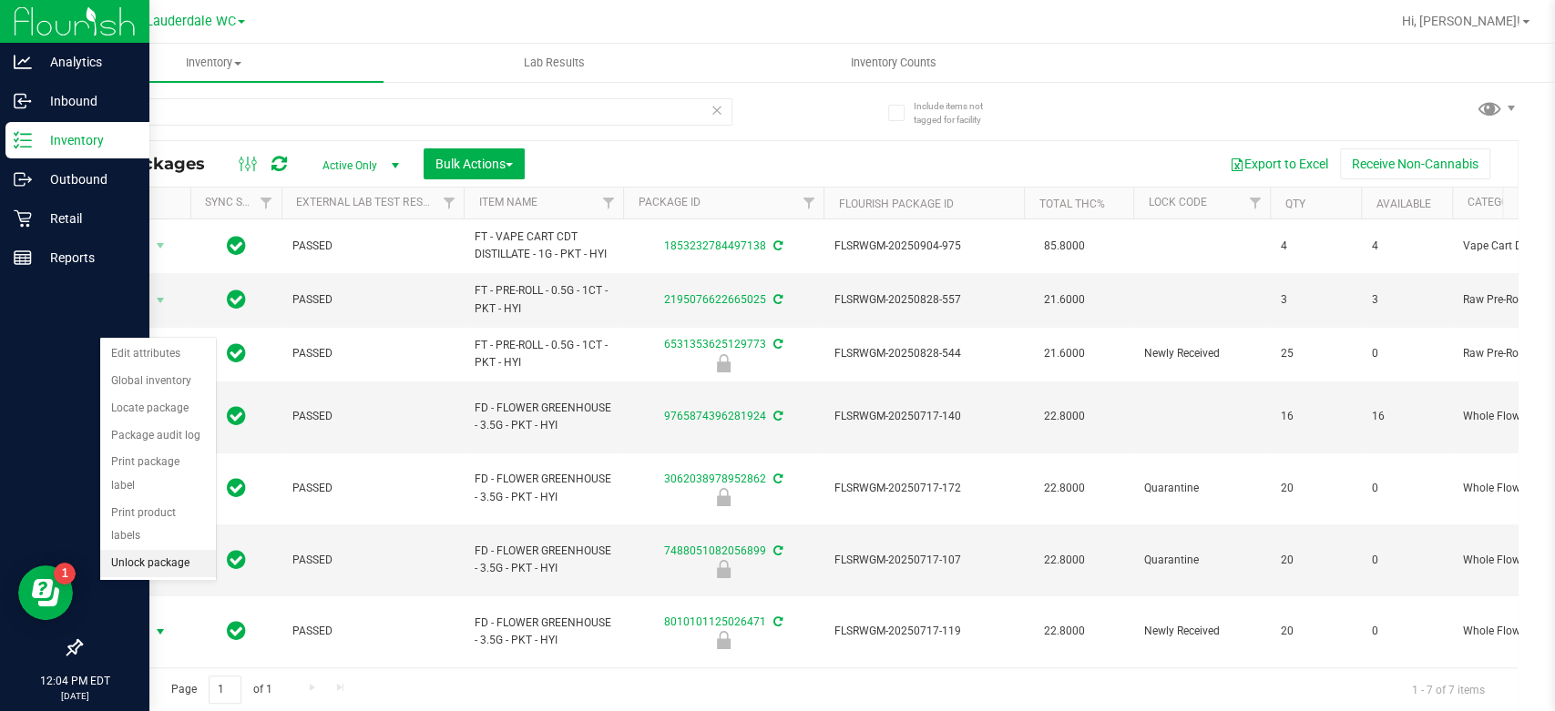
click at [140, 550] on li "Unlock package" at bounding box center [158, 563] width 116 height 27
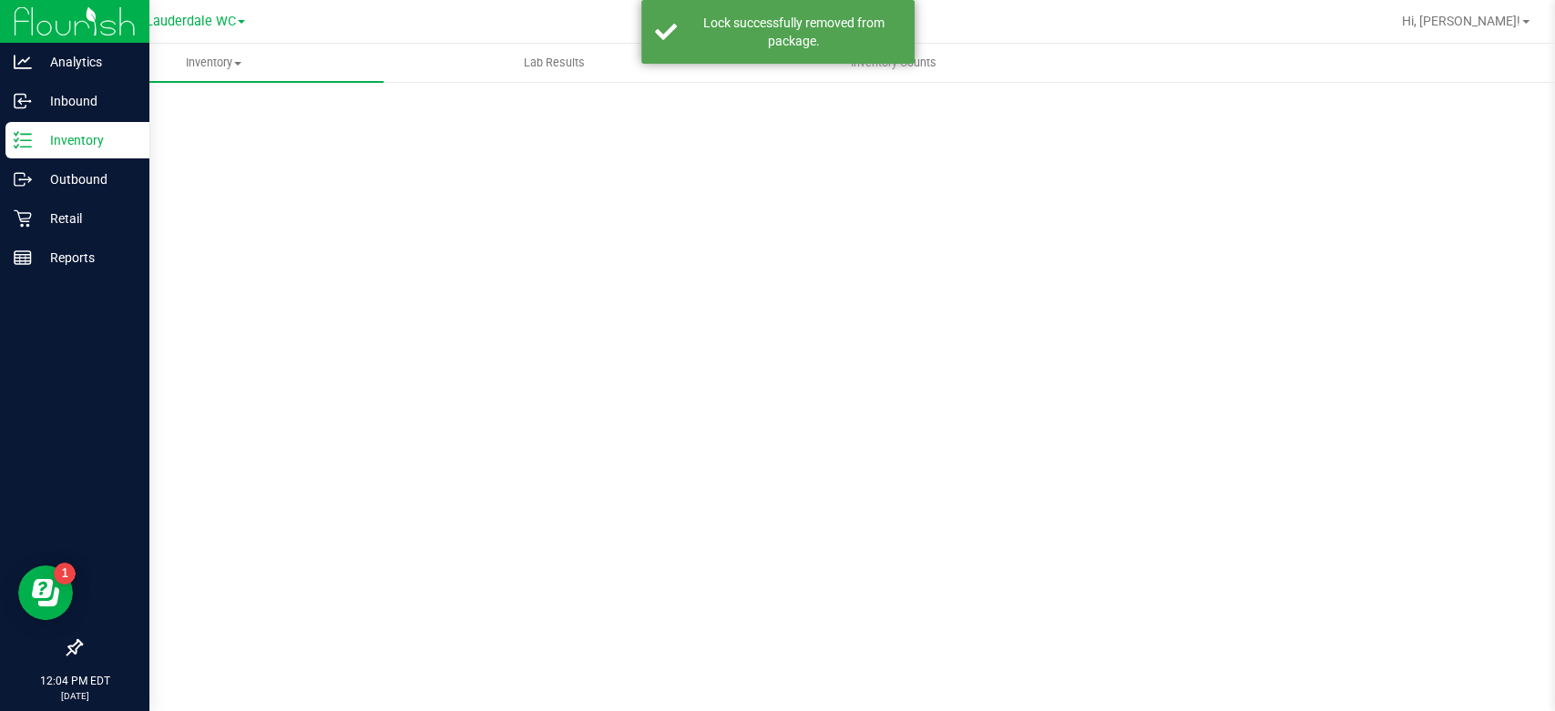
scroll to position [0, 0]
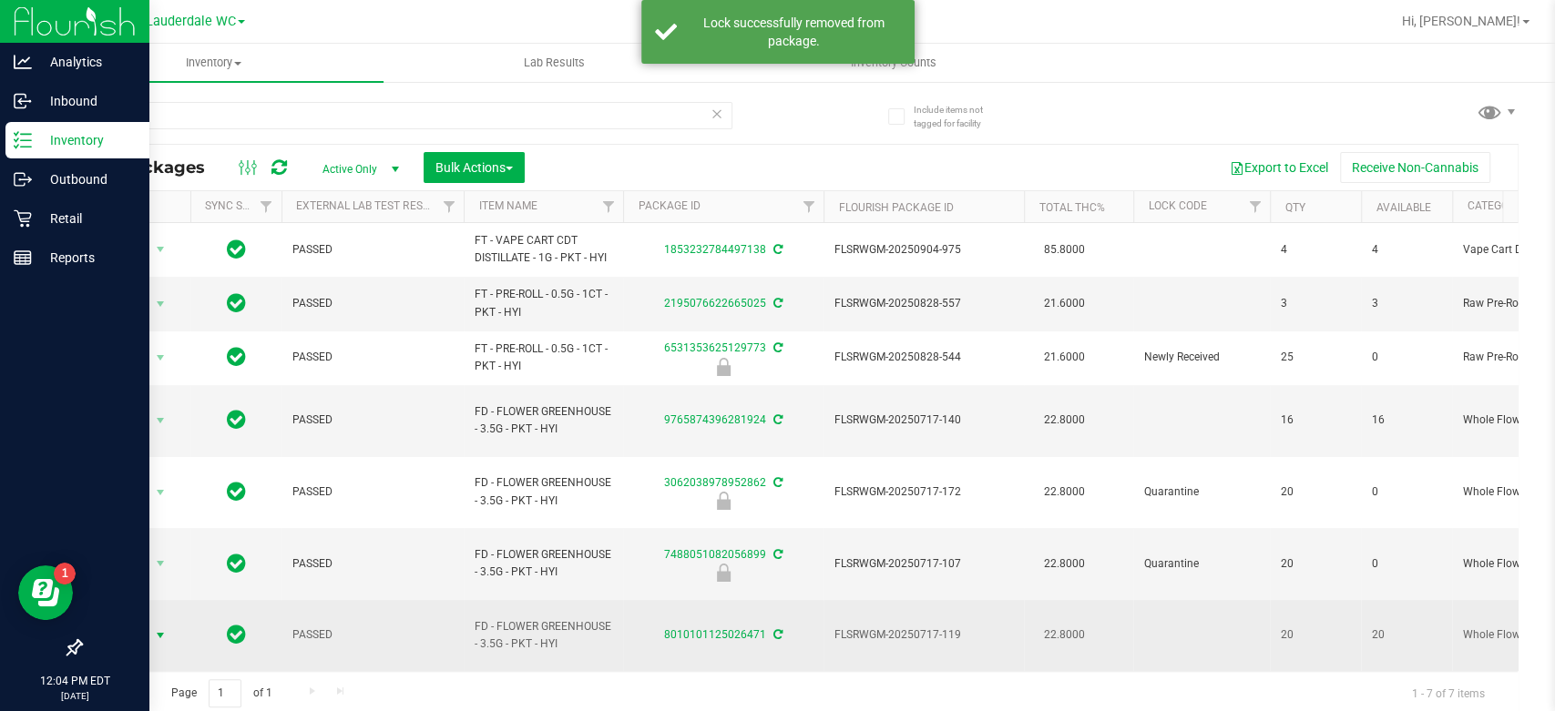
click at [129, 623] on span "Action" at bounding box center [123, 636] width 49 height 26
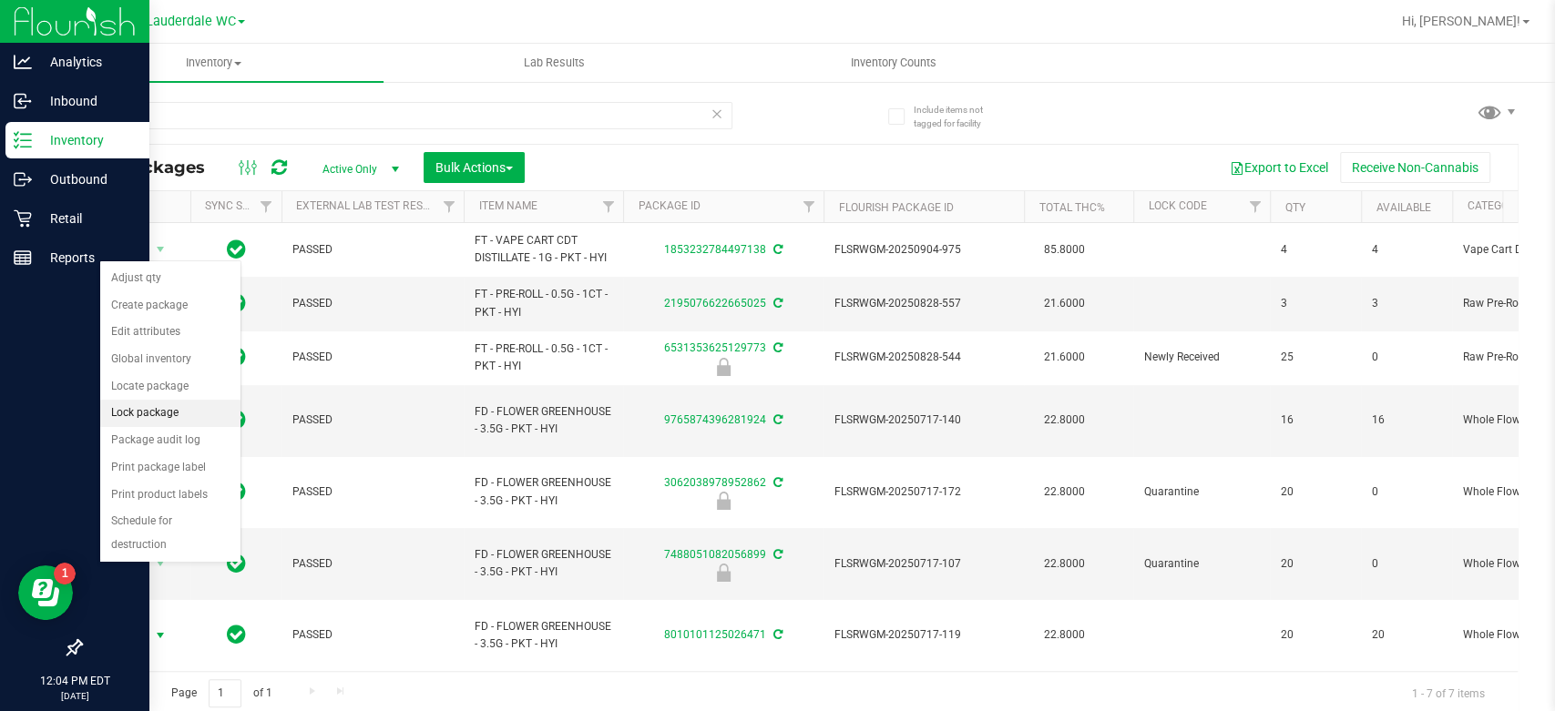
click at [150, 411] on li "Lock package" at bounding box center [170, 413] width 140 height 27
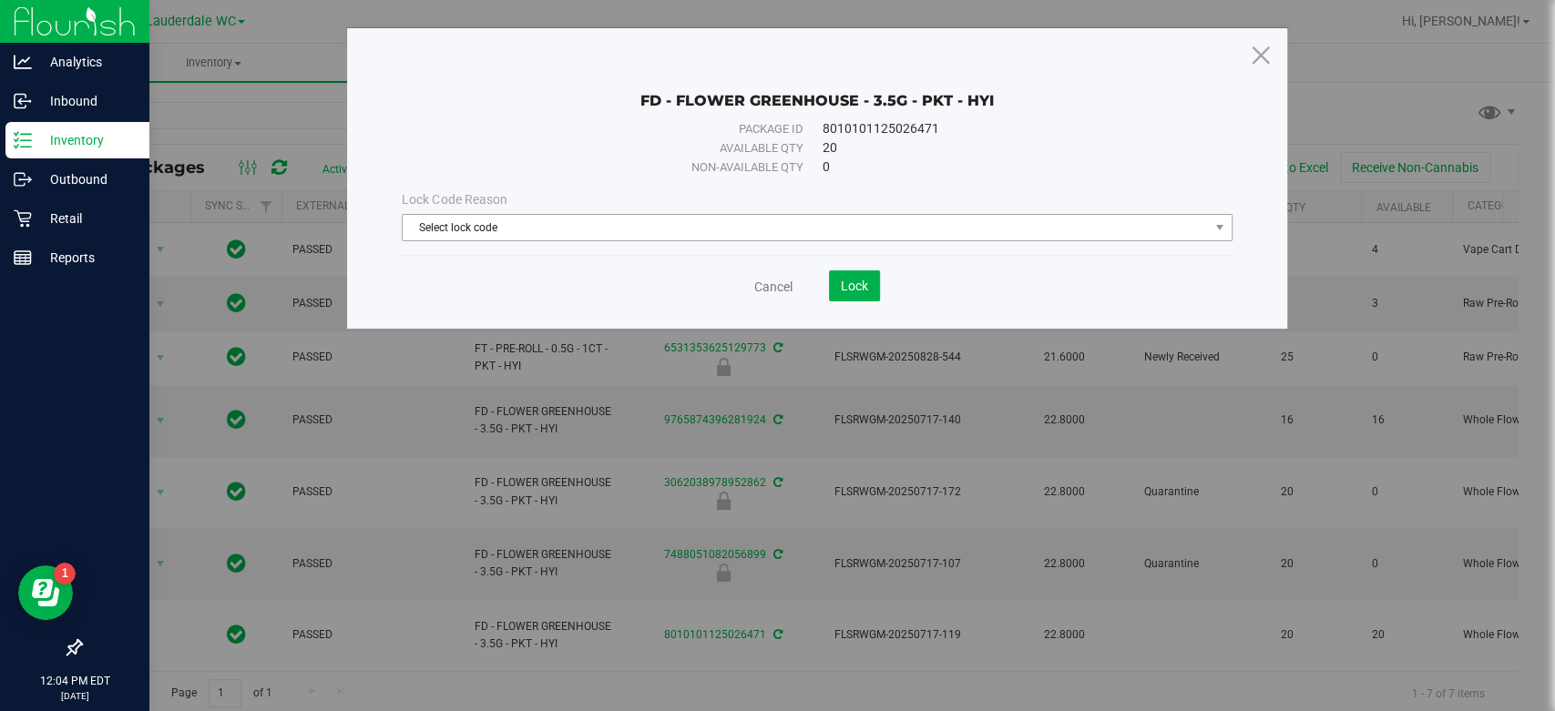
click at [801, 226] on span "Select lock code" at bounding box center [805, 228] width 805 height 26
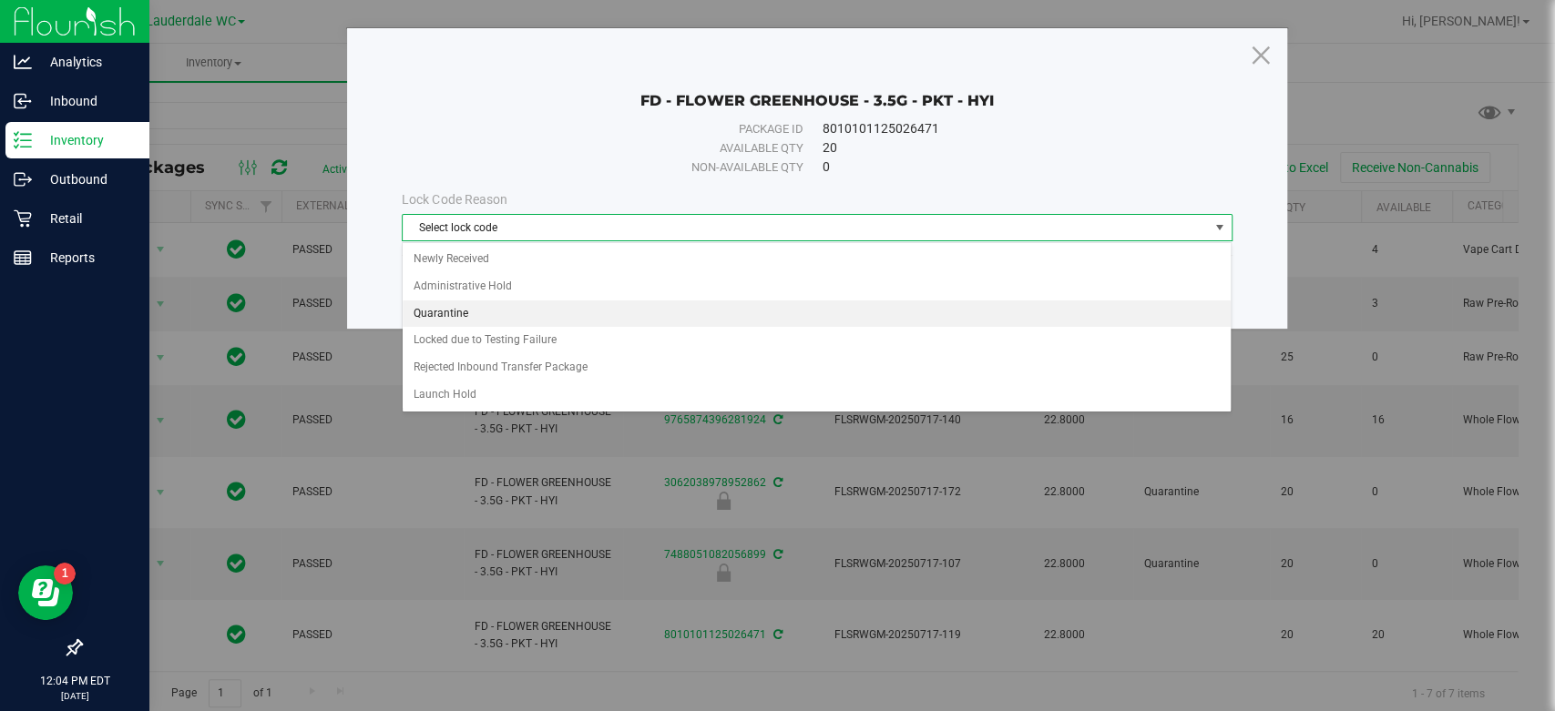
click at [568, 309] on li "Quarantine" at bounding box center [817, 314] width 828 height 27
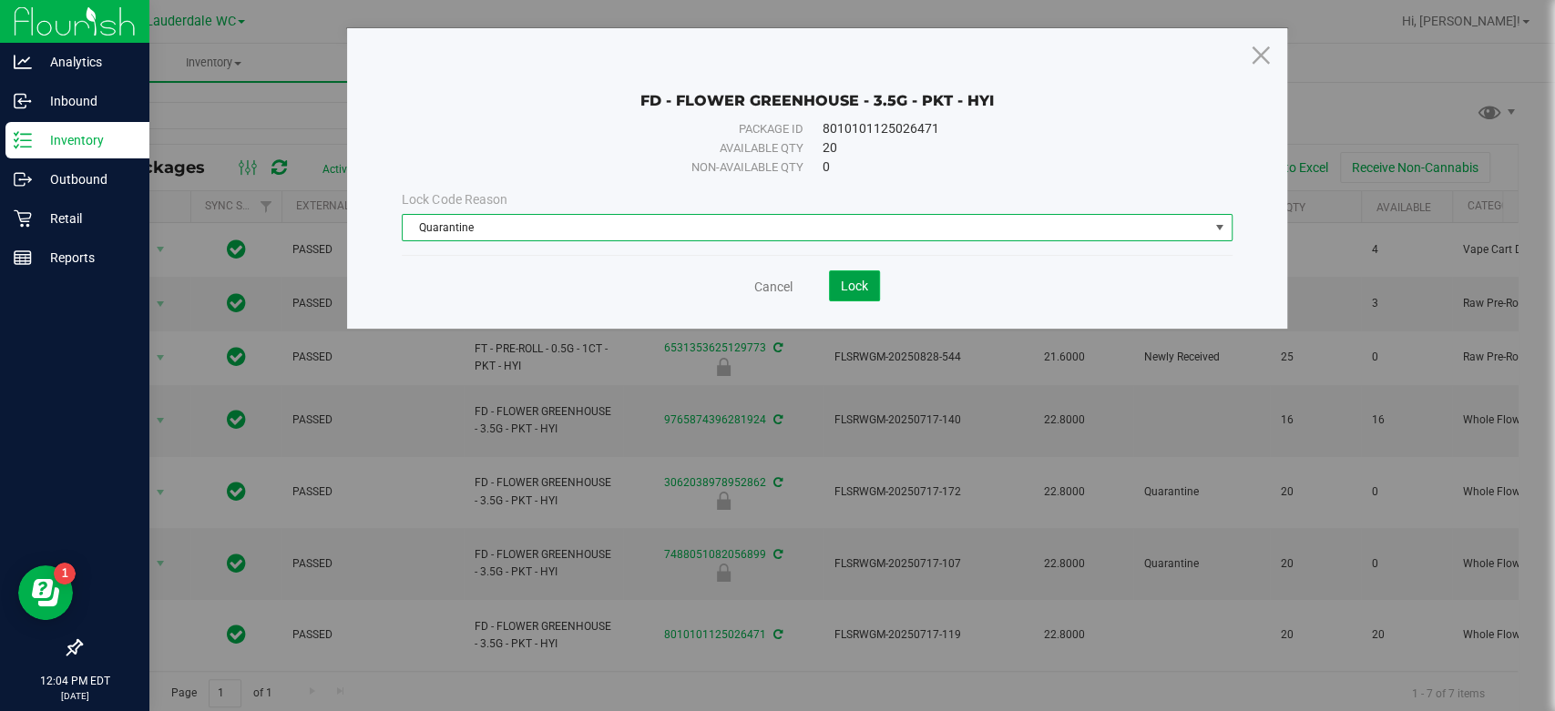
click at [835, 281] on button "Lock" at bounding box center [854, 286] width 51 height 31
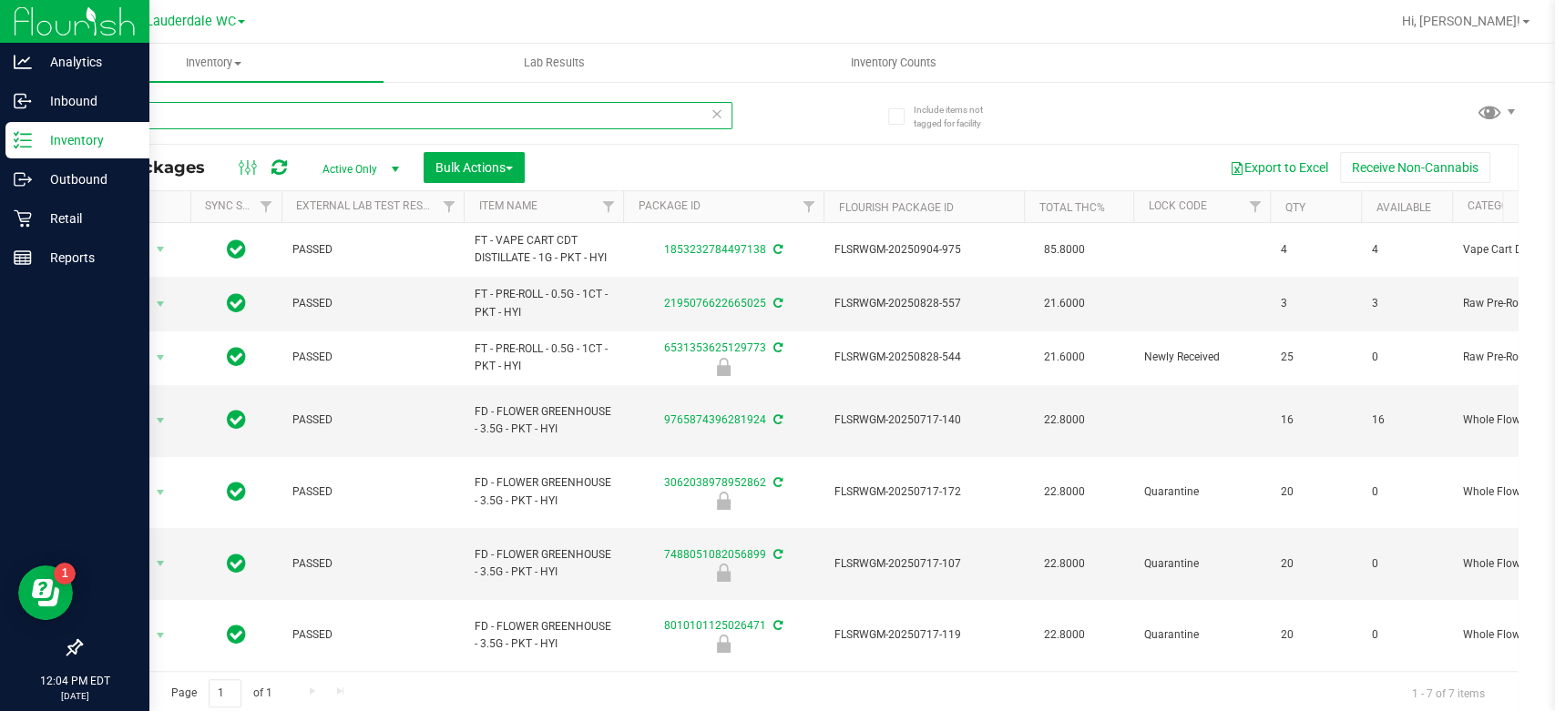
click at [231, 116] on input "pkt" at bounding box center [406, 115] width 652 height 27
click at [231, 115] on input "pkt" at bounding box center [406, 115] width 652 height 27
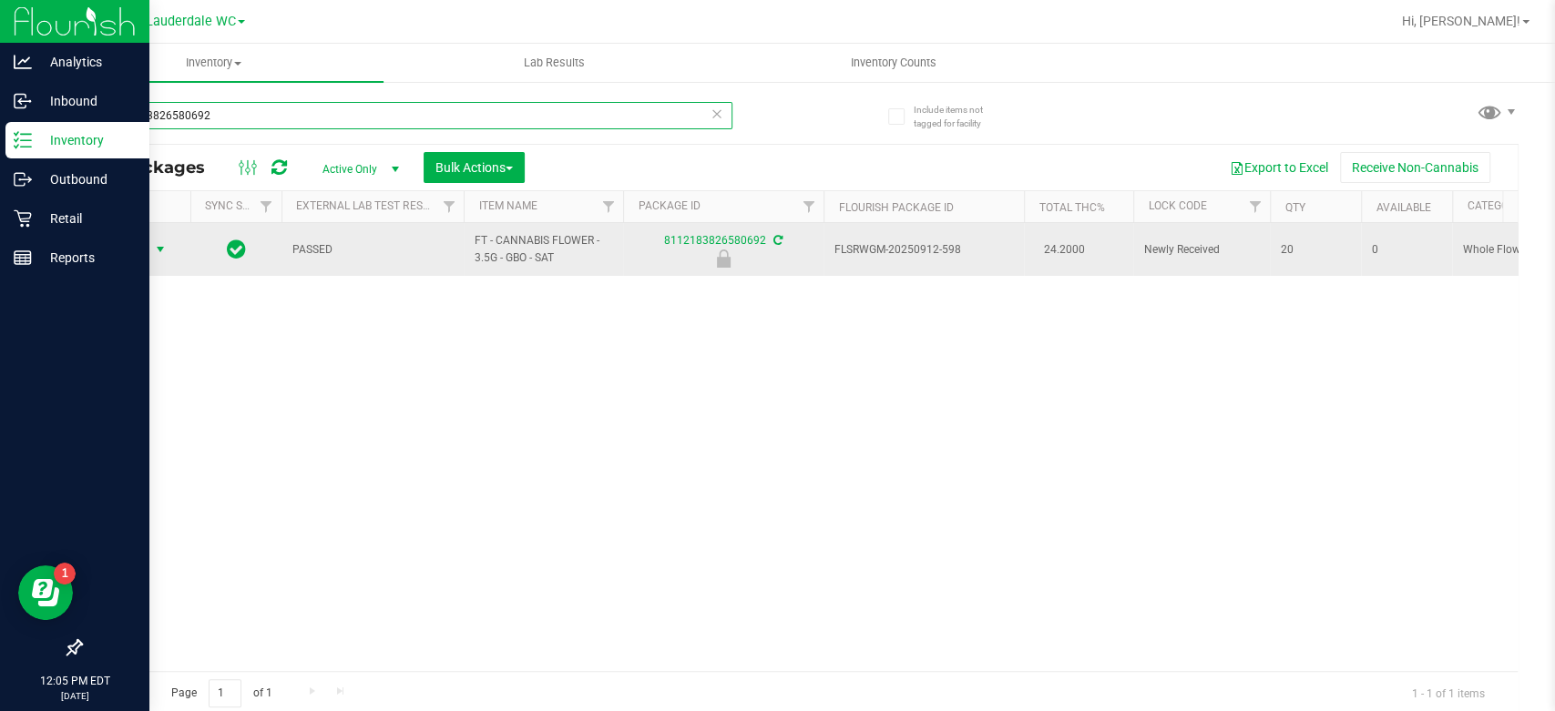
type input "8112183826580692"
click at [142, 246] on span "Action" at bounding box center [123, 250] width 49 height 26
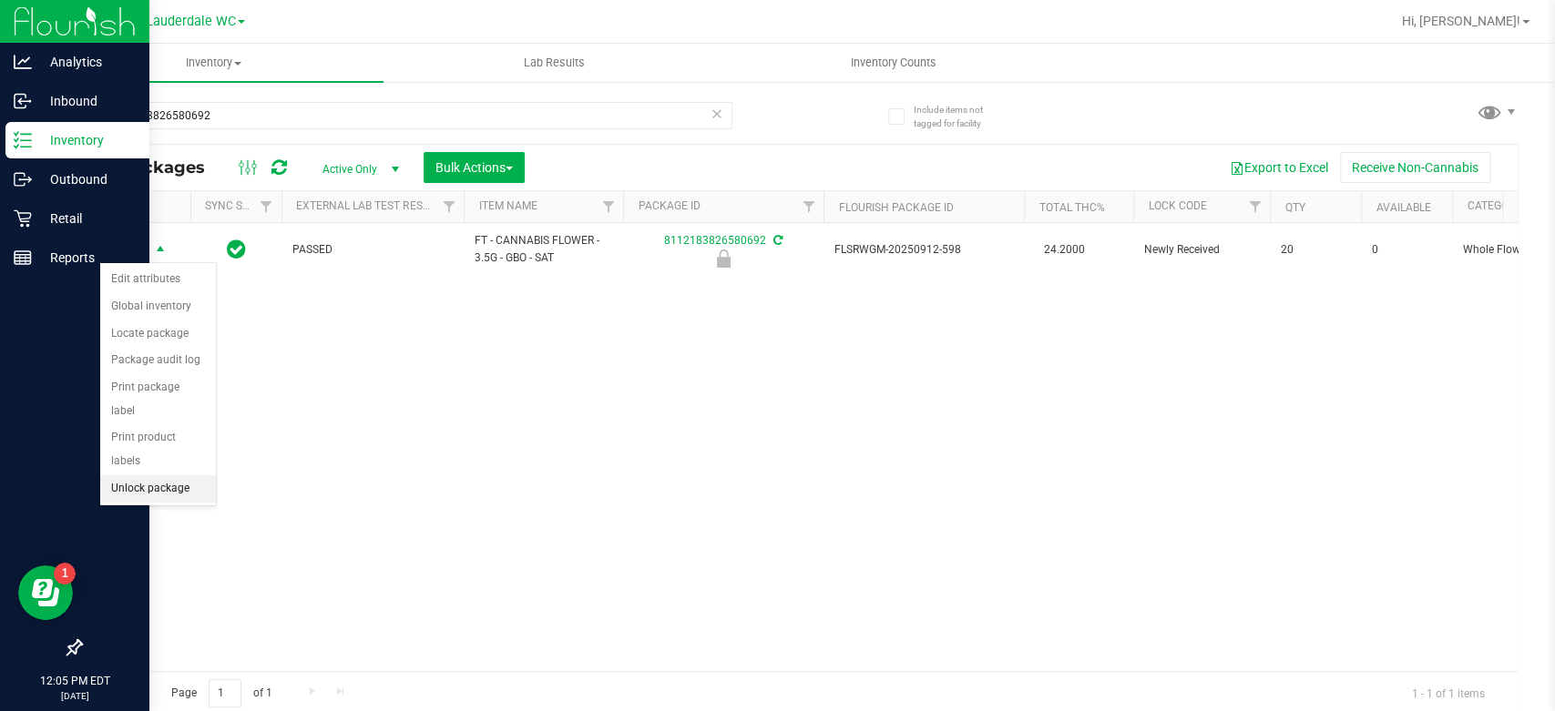
click at [129, 476] on li "Unlock package" at bounding box center [158, 489] width 116 height 27
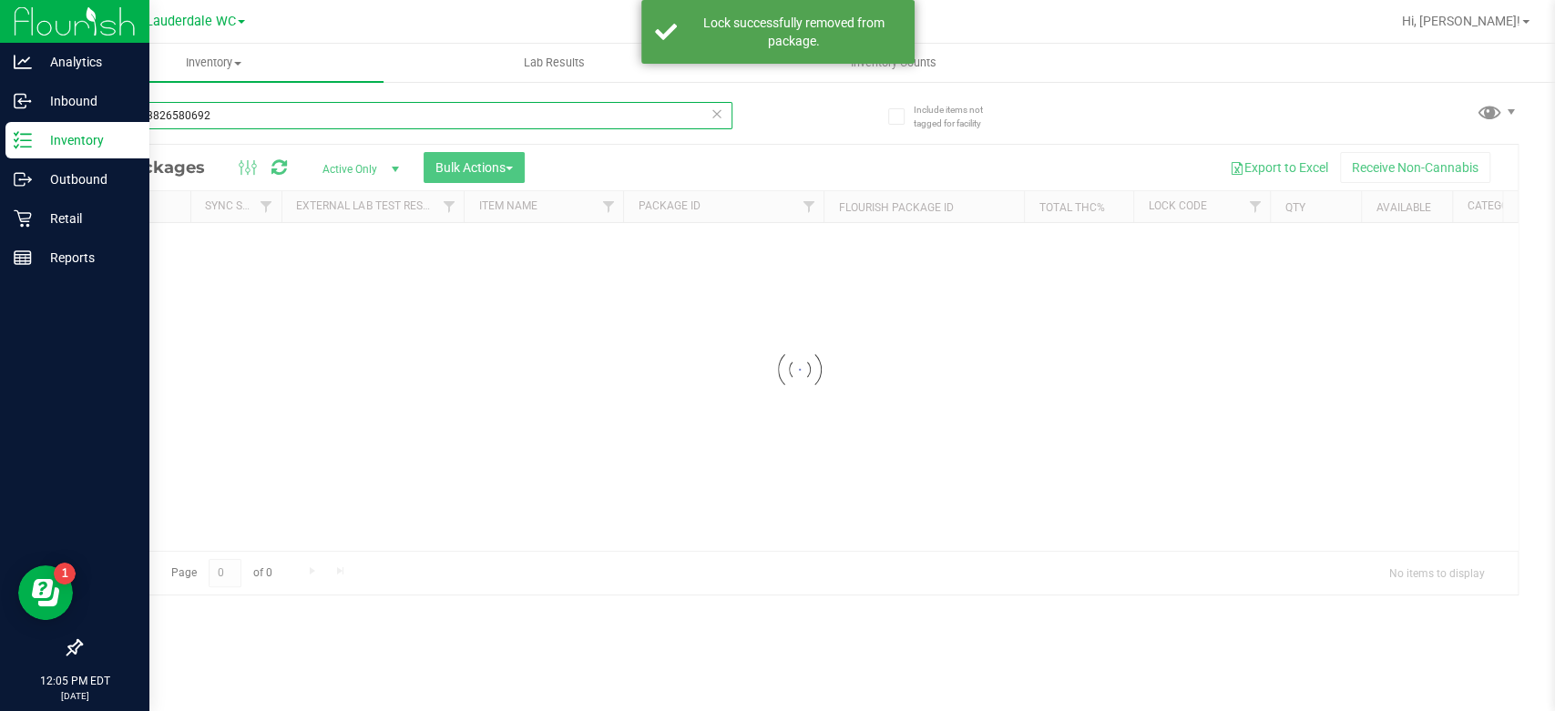
click at [219, 108] on div "Inventory All packages All inventory Waste log Create inventory Lab Results Inv…" at bounding box center [799, 378] width 1511 height 668
click at [218, 108] on input "8112183826580692" at bounding box center [406, 115] width 652 height 27
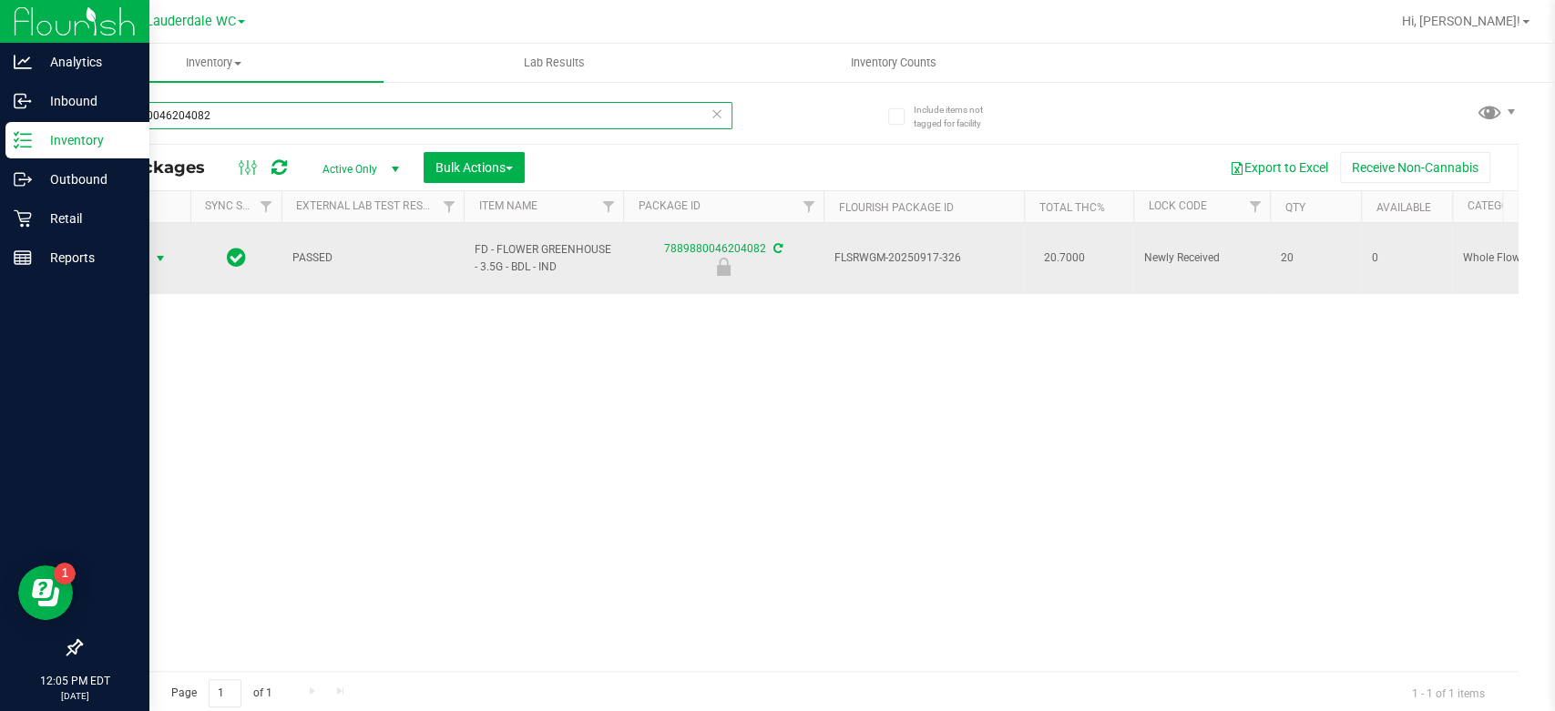
type input "7889880046204082"
click at [151, 246] on span "select" at bounding box center [160, 259] width 23 height 26
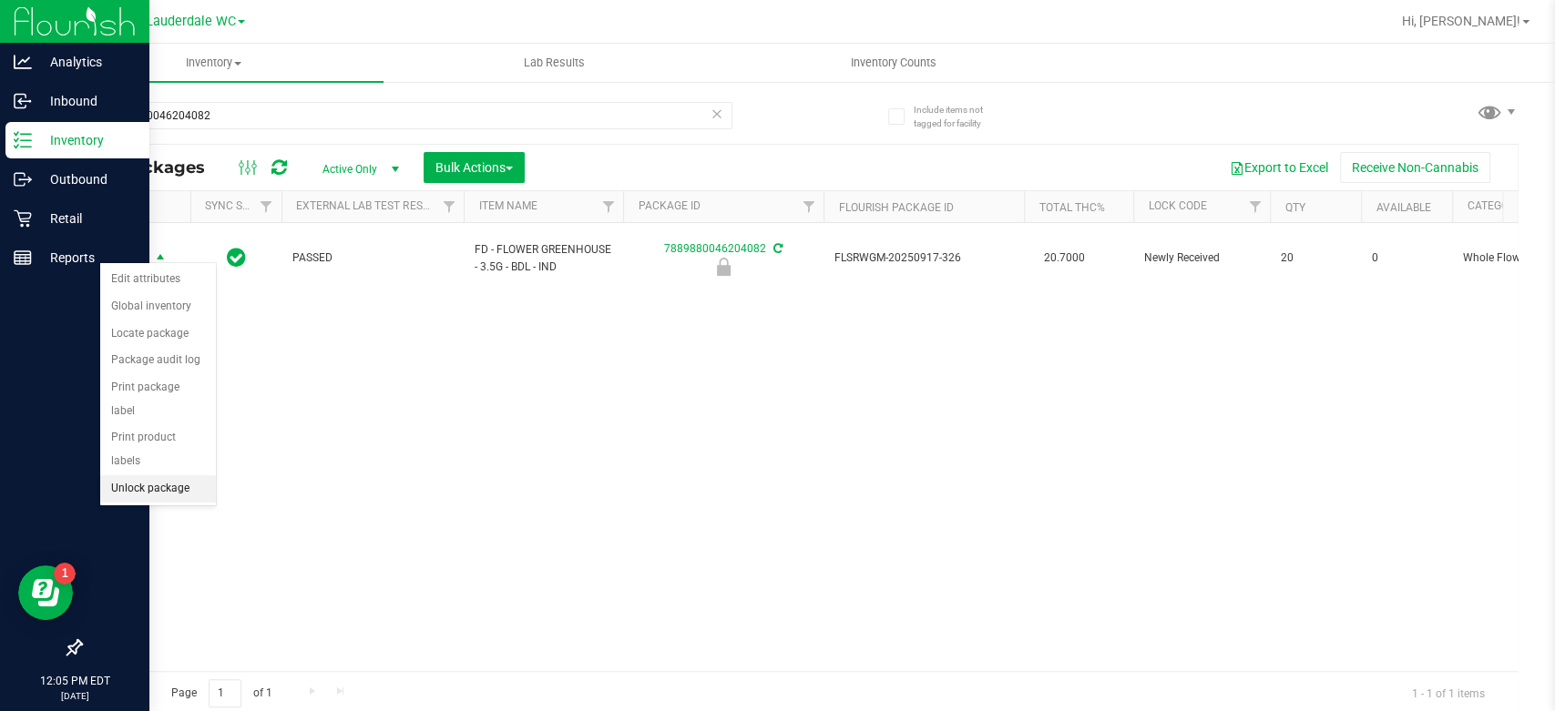
click at [147, 476] on li "Unlock package" at bounding box center [158, 489] width 116 height 27
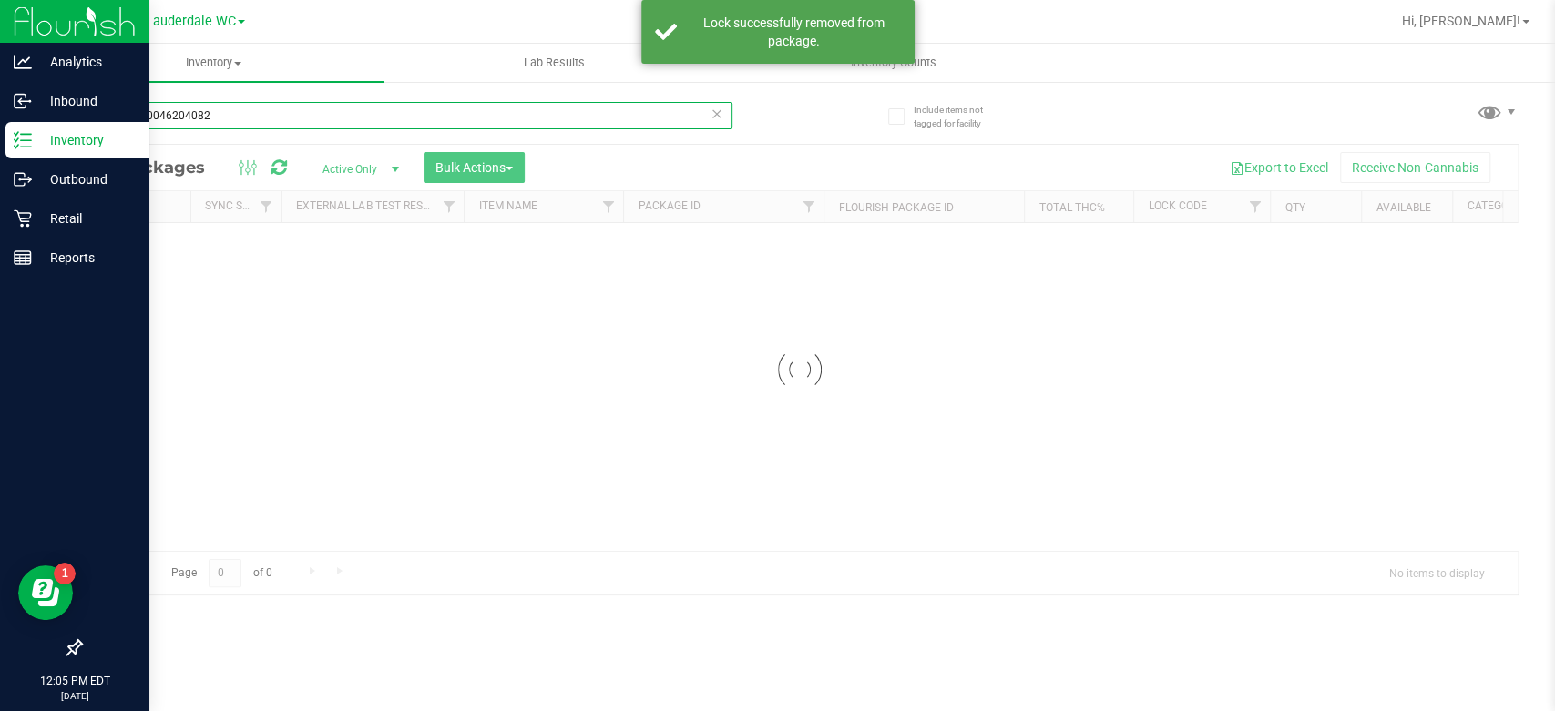
click at [310, 121] on input "7889880046204082" at bounding box center [406, 115] width 652 height 27
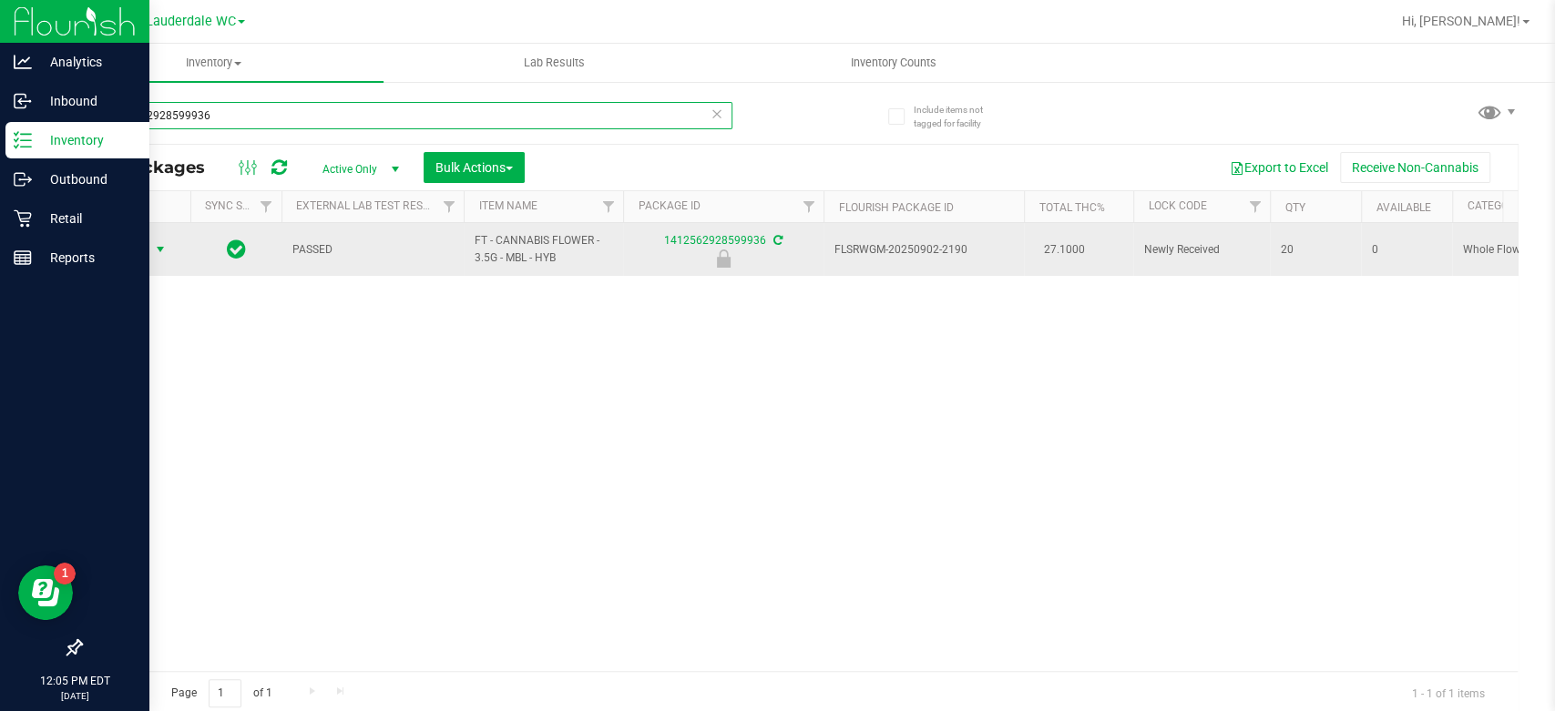
type input "1412562928599936"
click at [119, 249] on span "Action" at bounding box center [123, 250] width 49 height 26
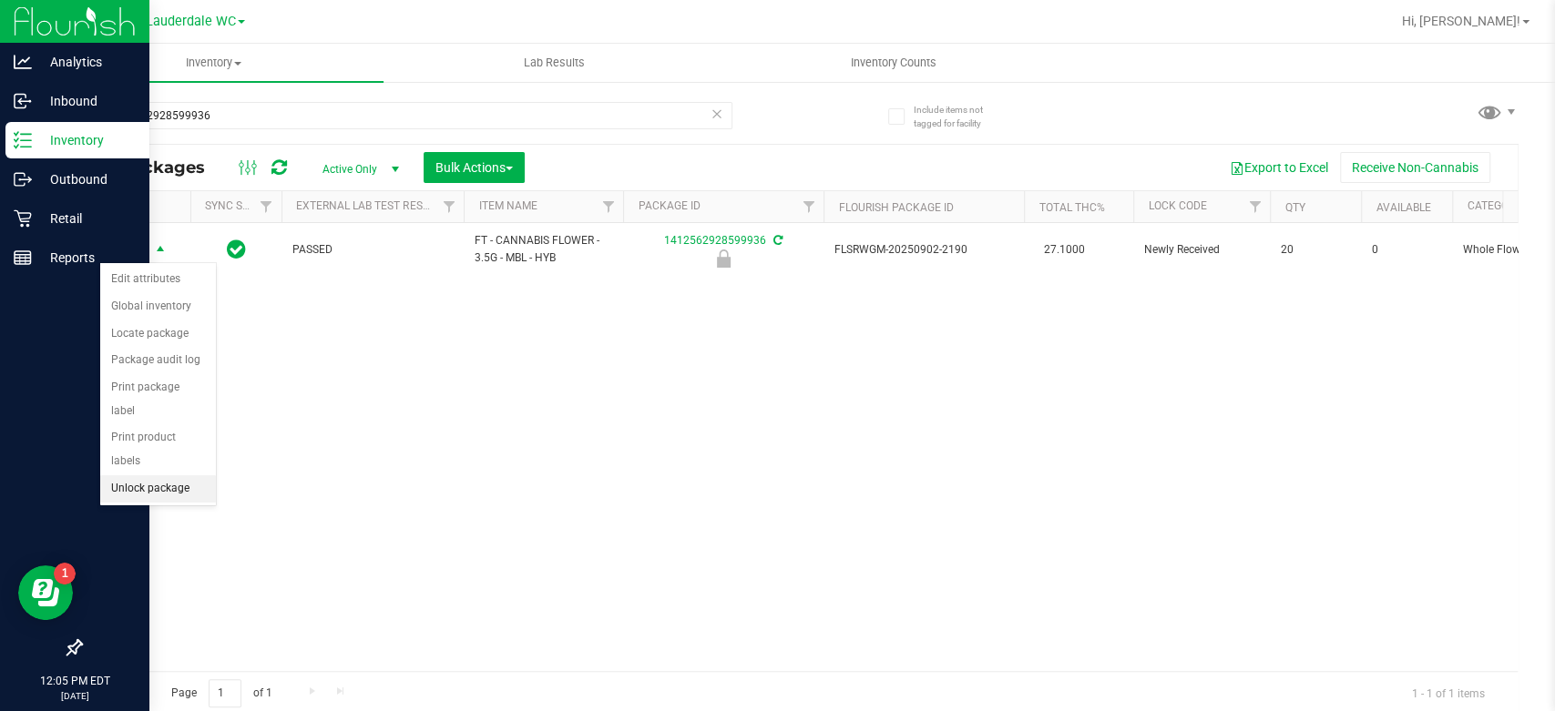
click at [138, 476] on li "Unlock package" at bounding box center [158, 489] width 116 height 27
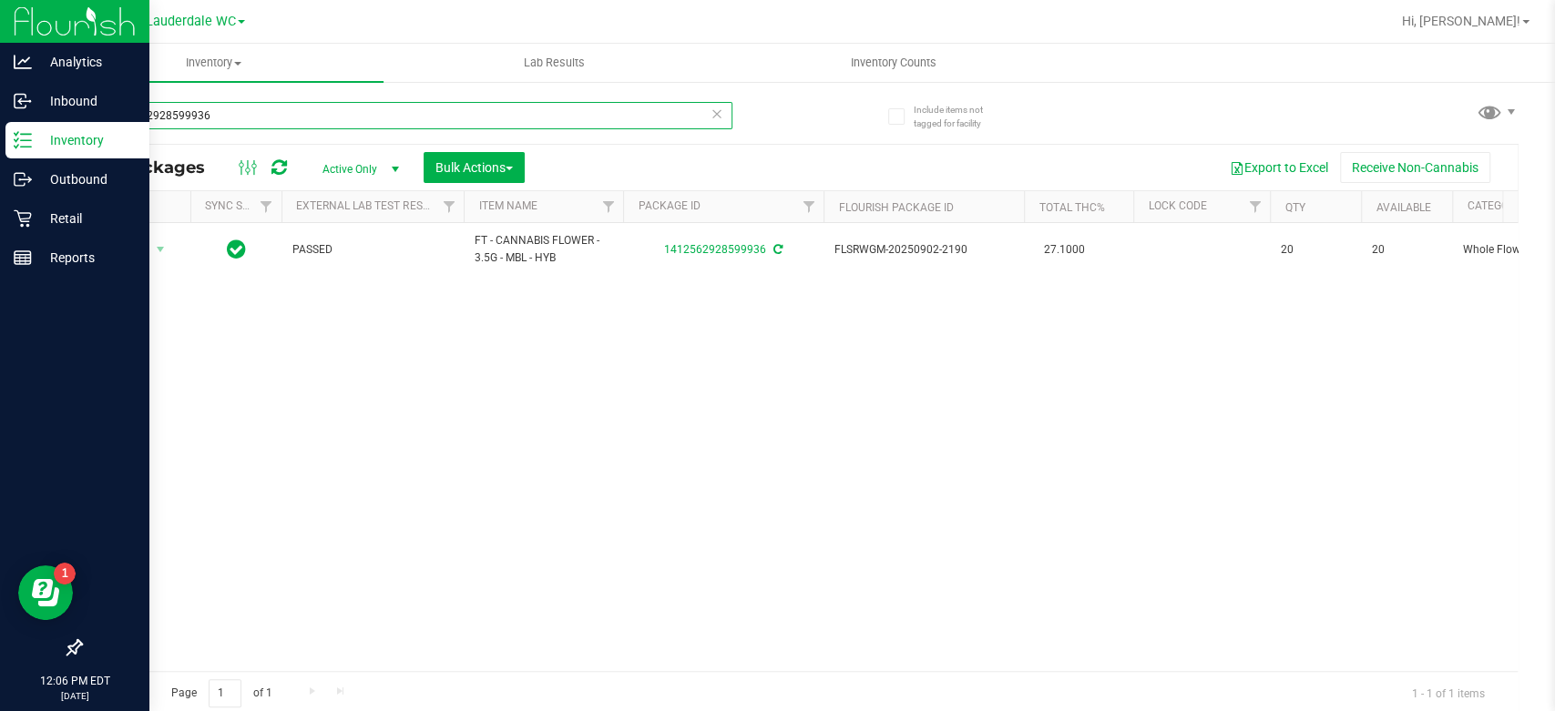
click at [343, 111] on input "1412562928599936" at bounding box center [406, 115] width 652 height 27
type input "2348138451192560"
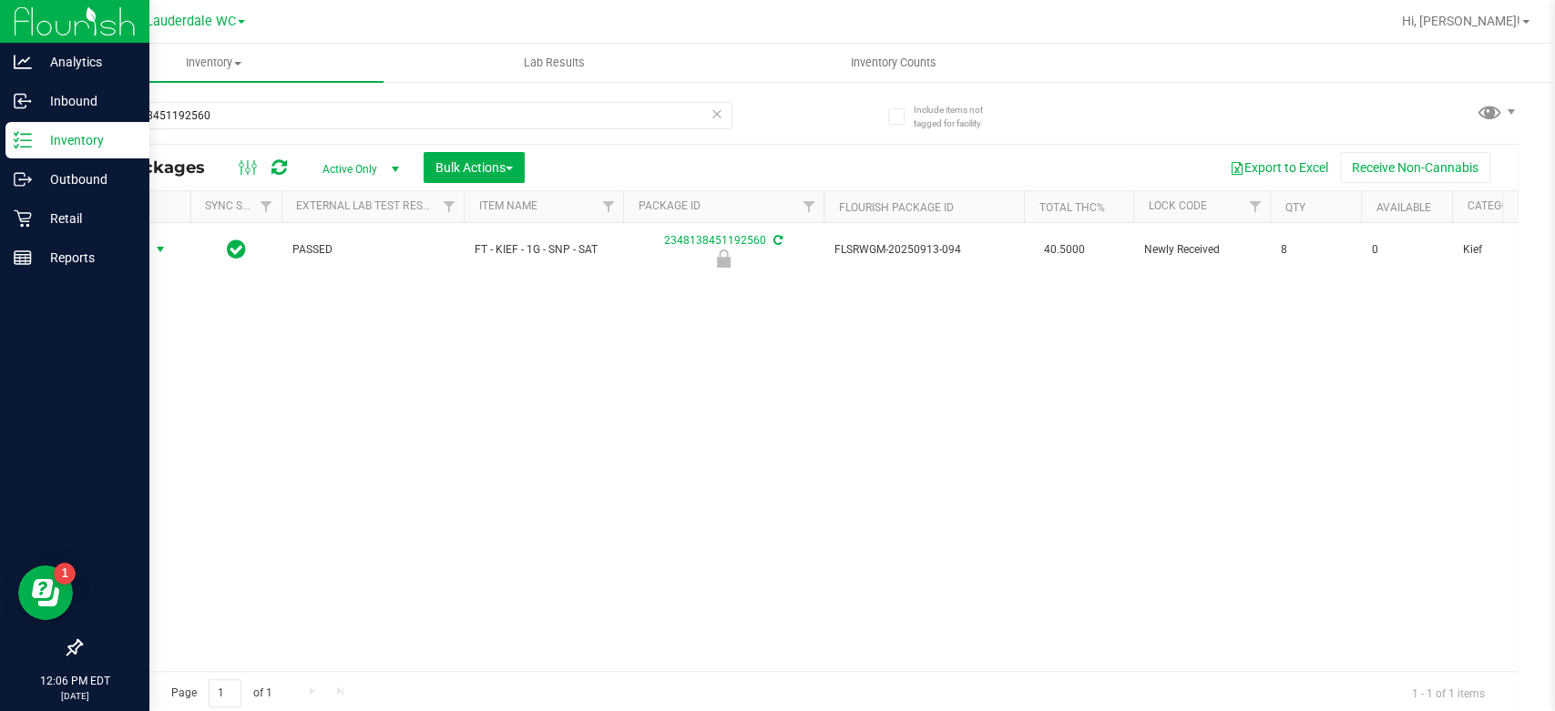
click at [142, 248] on span "Action" at bounding box center [123, 250] width 49 height 26
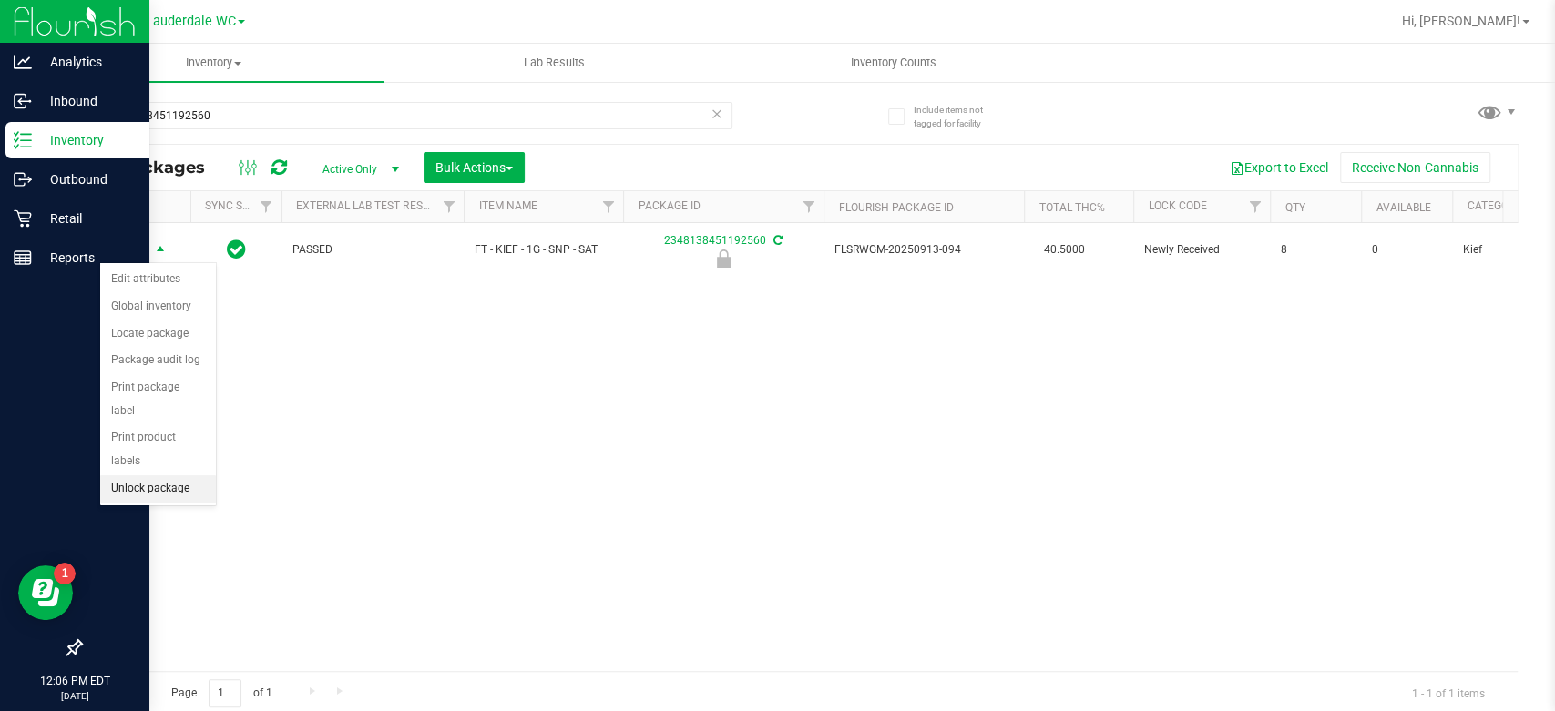
click at [138, 476] on li "Unlock package" at bounding box center [158, 489] width 116 height 27
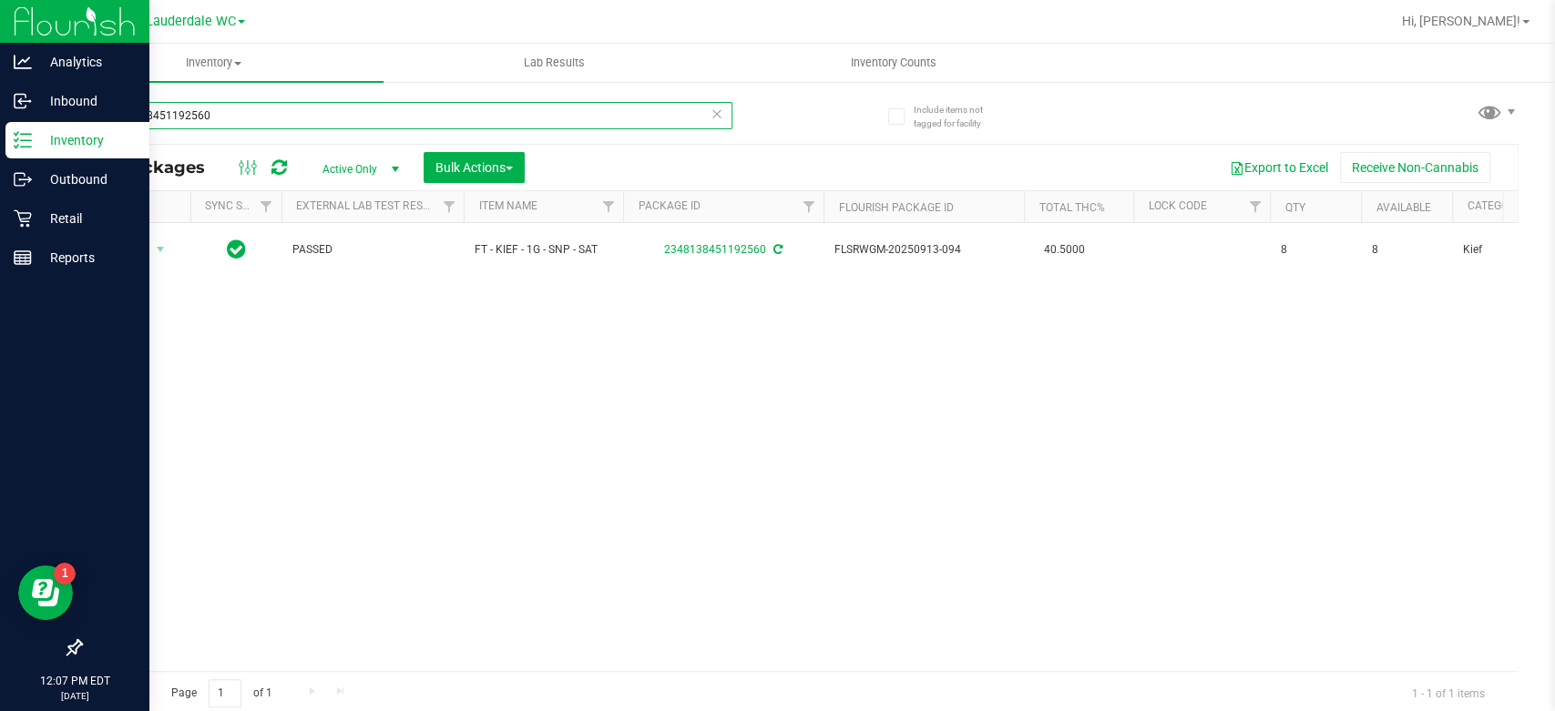
click at [430, 112] on input "2348138451192560" at bounding box center [406, 115] width 652 height 27
click at [430, 110] on input "2348138451192560" at bounding box center [406, 115] width 652 height 27
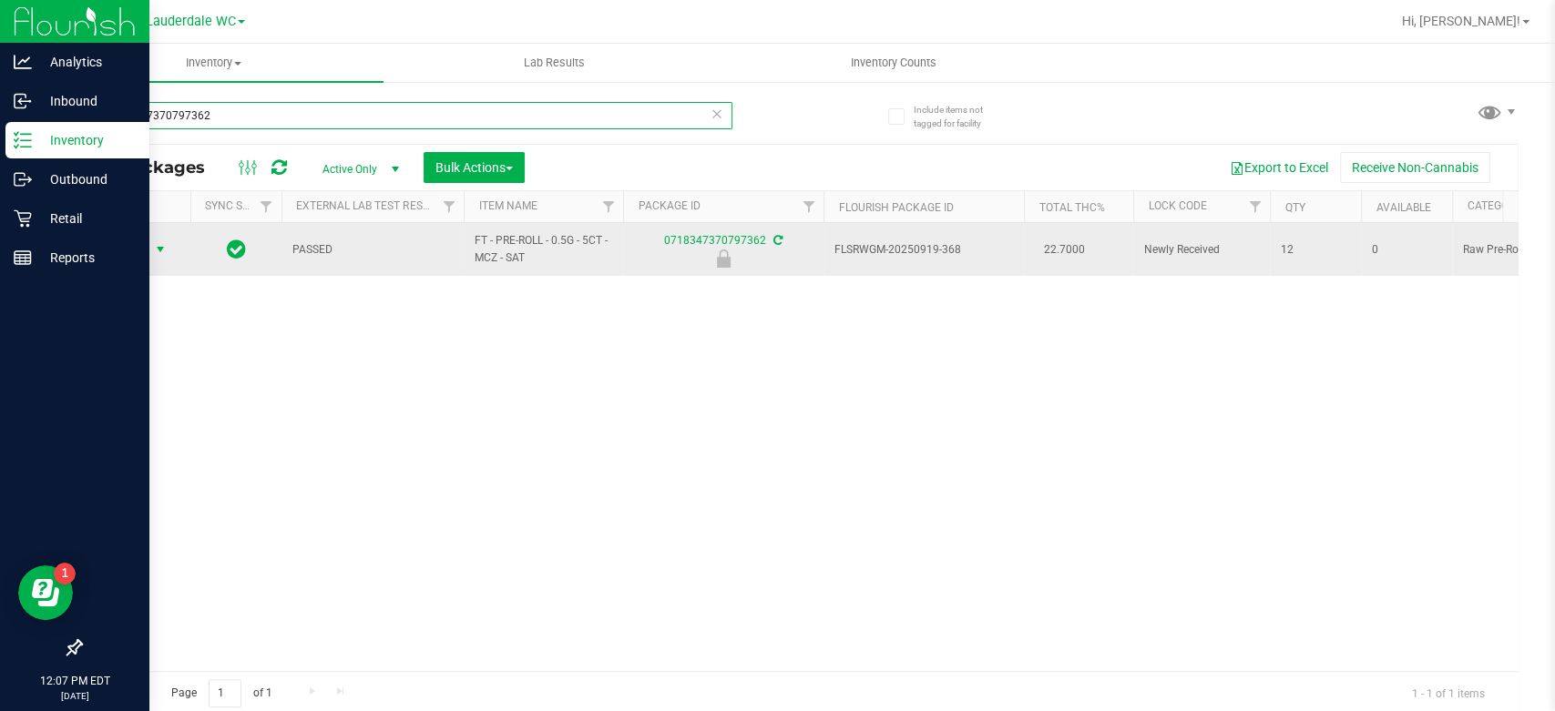
type input "0718347370797362"
click at [137, 249] on span "Action" at bounding box center [123, 250] width 49 height 26
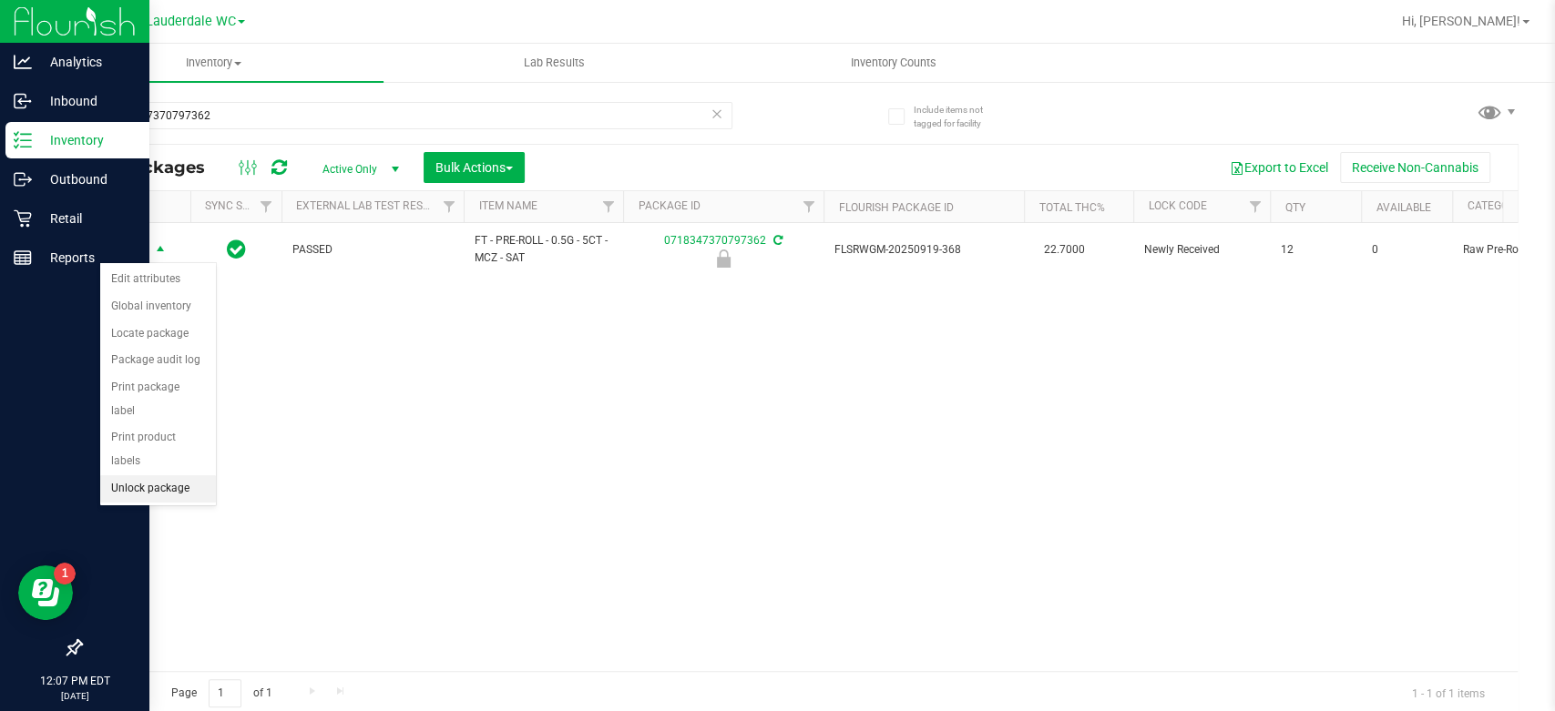
click at [119, 476] on li "Unlock package" at bounding box center [158, 489] width 116 height 27
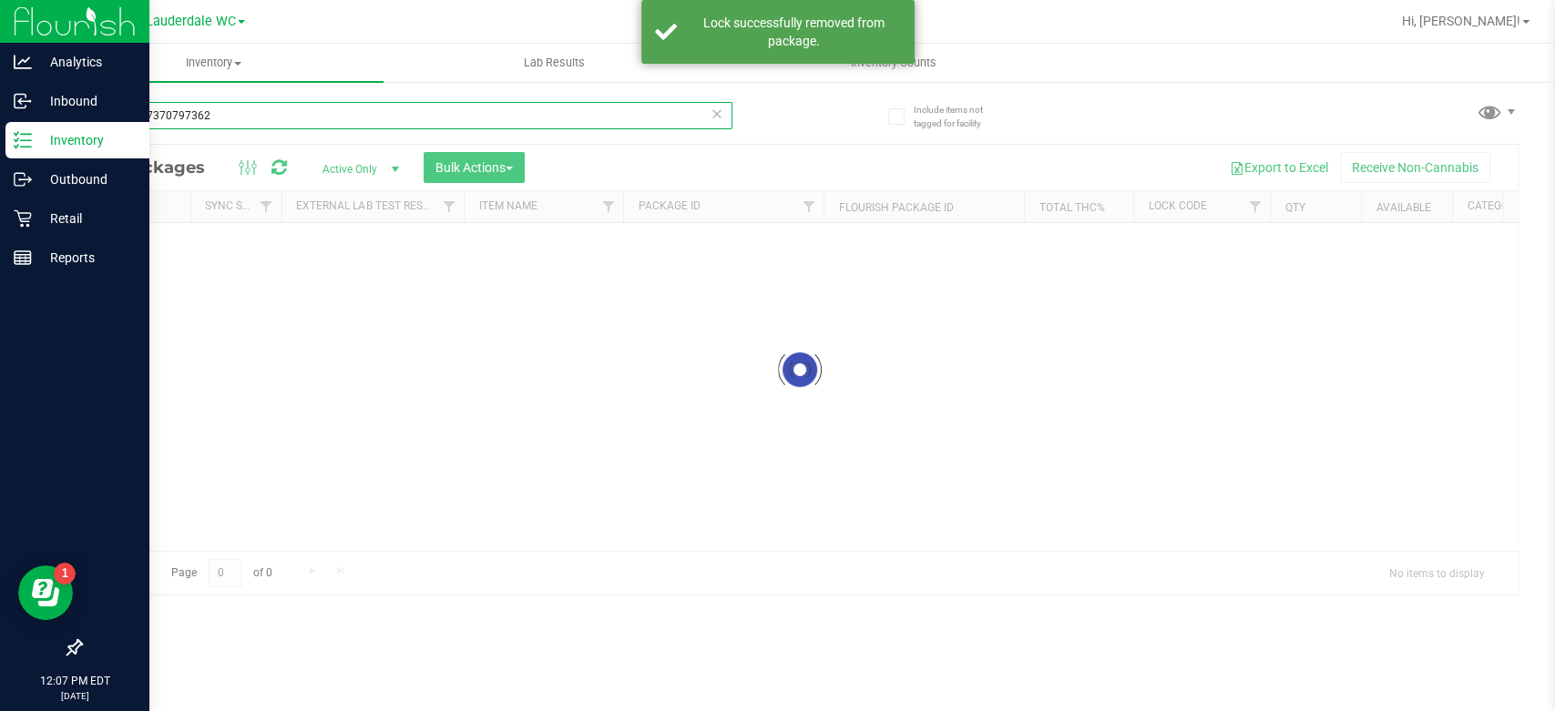
click at [463, 115] on input "0718347370797362" at bounding box center [406, 115] width 652 height 27
click at [463, 115] on div "Inventory All packages All inventory Waste log Create inventory Lab Results Inv…" at bounding box center [799, 378] width 1511 height 668
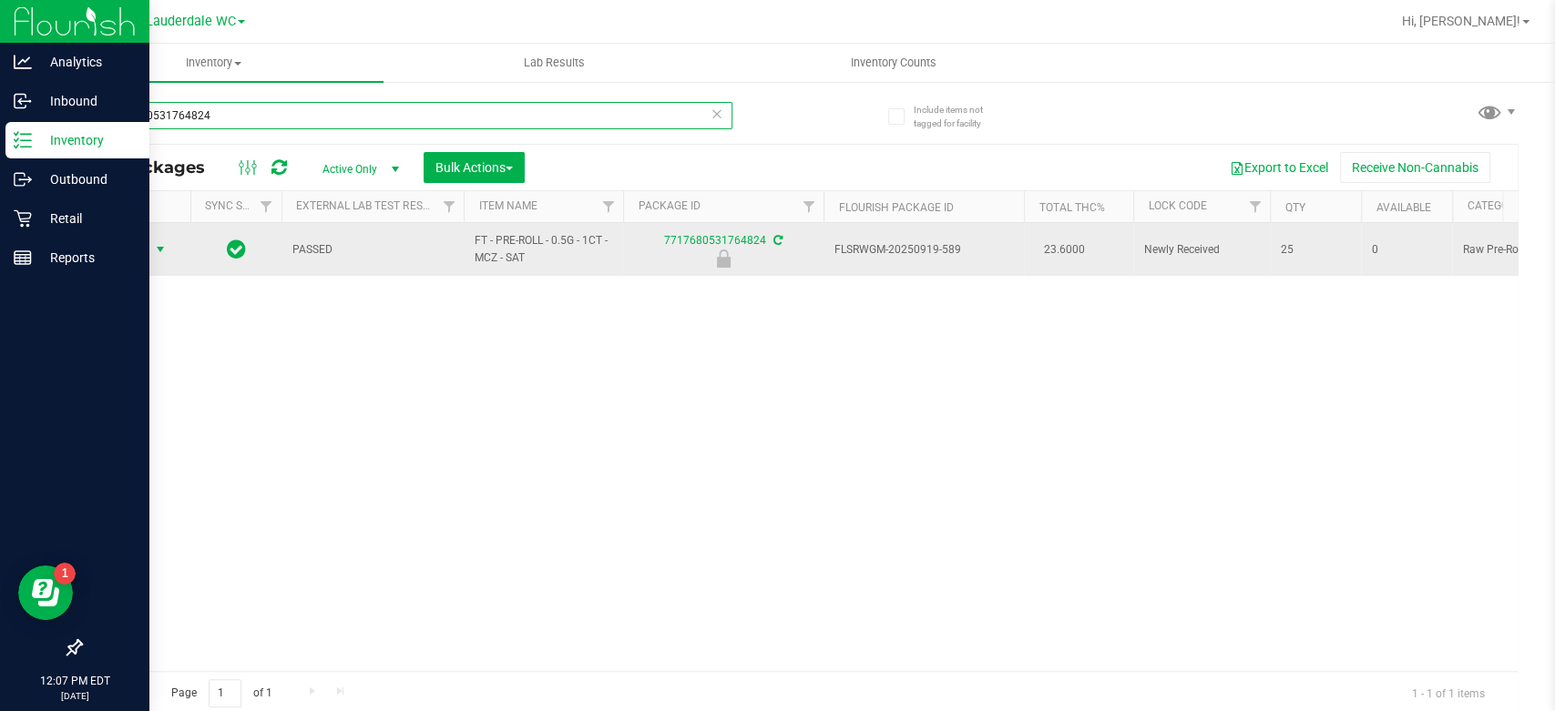
type input "7717680531764824"
click at [129, 257] on span "Action" at bounding box center [123, 250] width 49 height 26
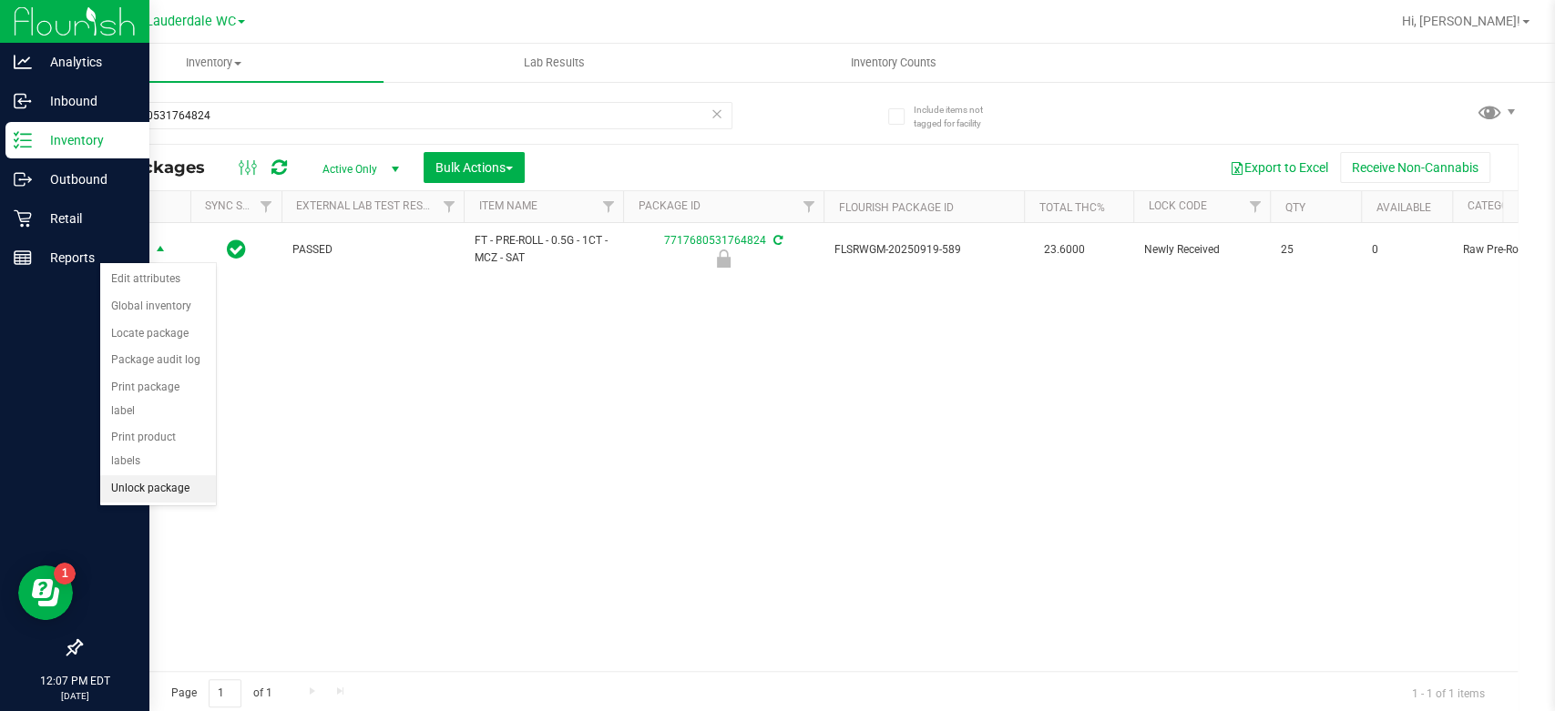
click at [137, 476] on li "Unlock package" at bounding box center [158, 489] width 116 height 27
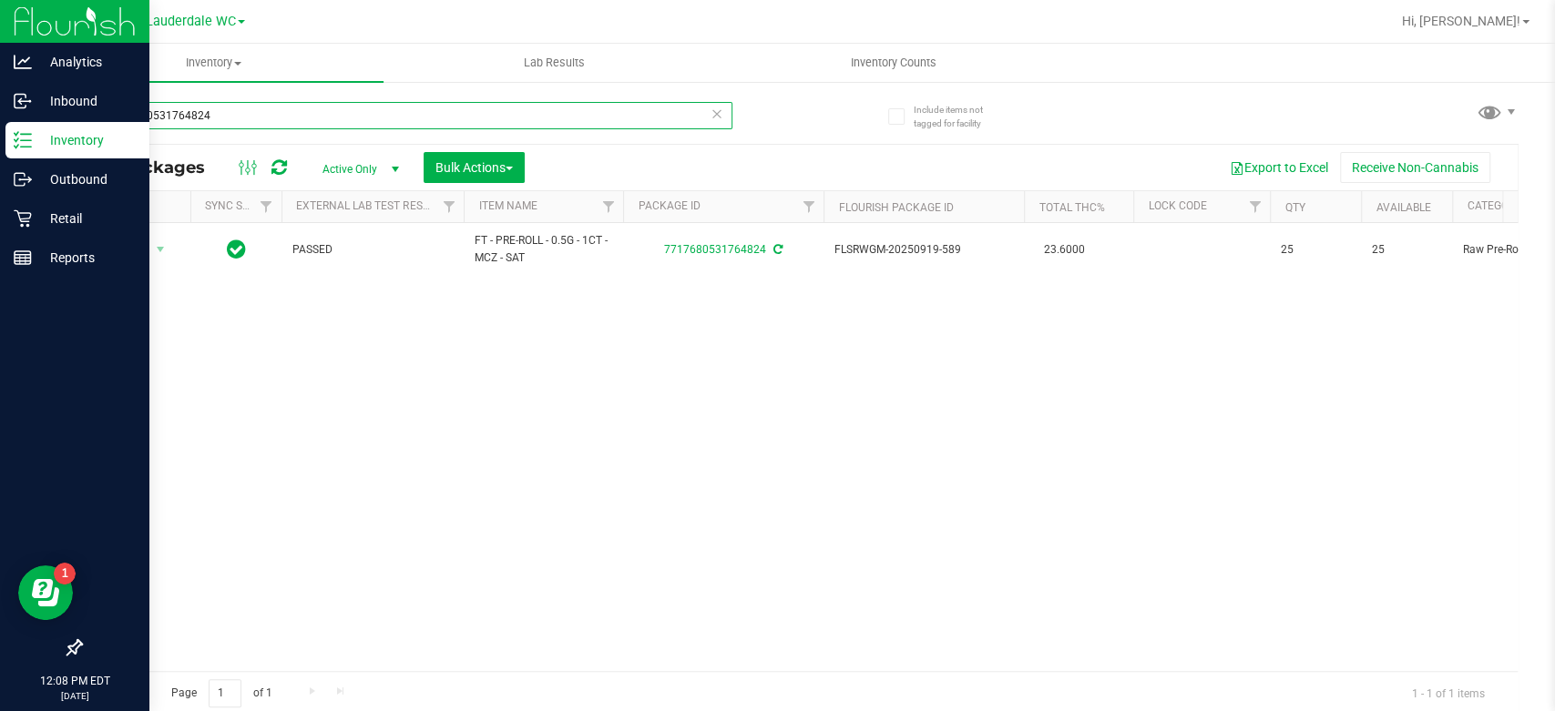
click at [292, 115] on input "7717680531764824" at bounding box center [406, 115] width 652 height 27
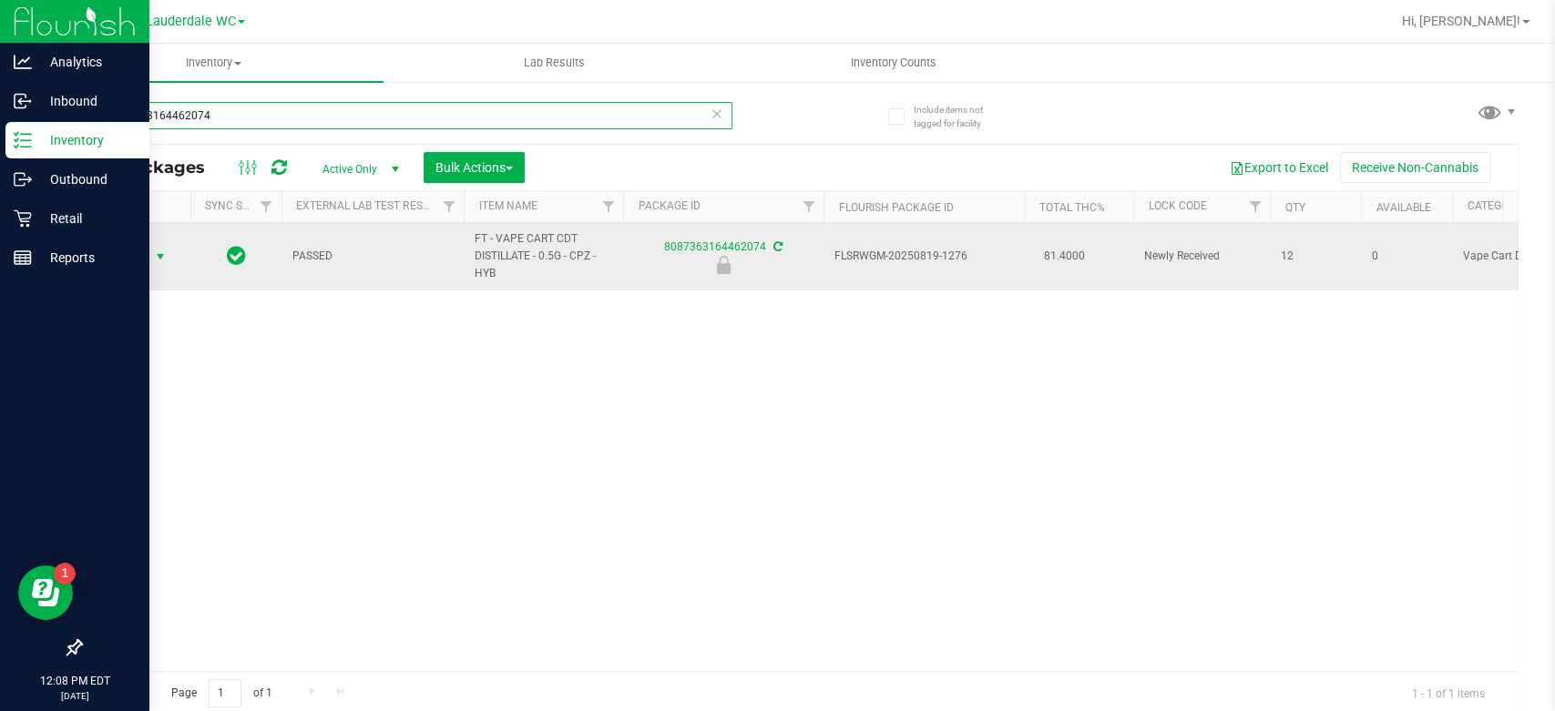
type input "8087363164462074"
click at [144, 254] on span "Action" at bounding box center [123, 257] width 49 height 26
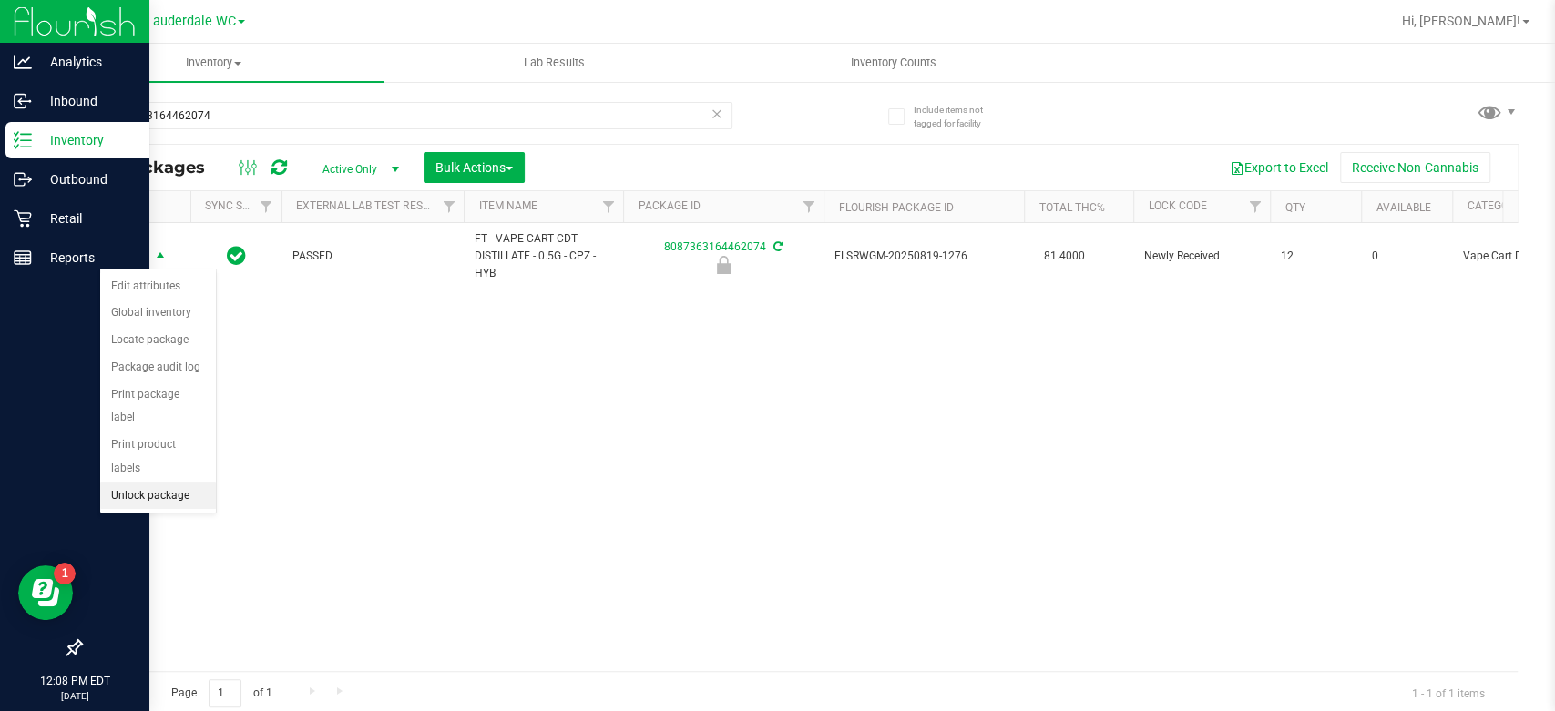
click at [179, 483] on li "Unlock package" at bounding box center [158, 496] width 116 height 27
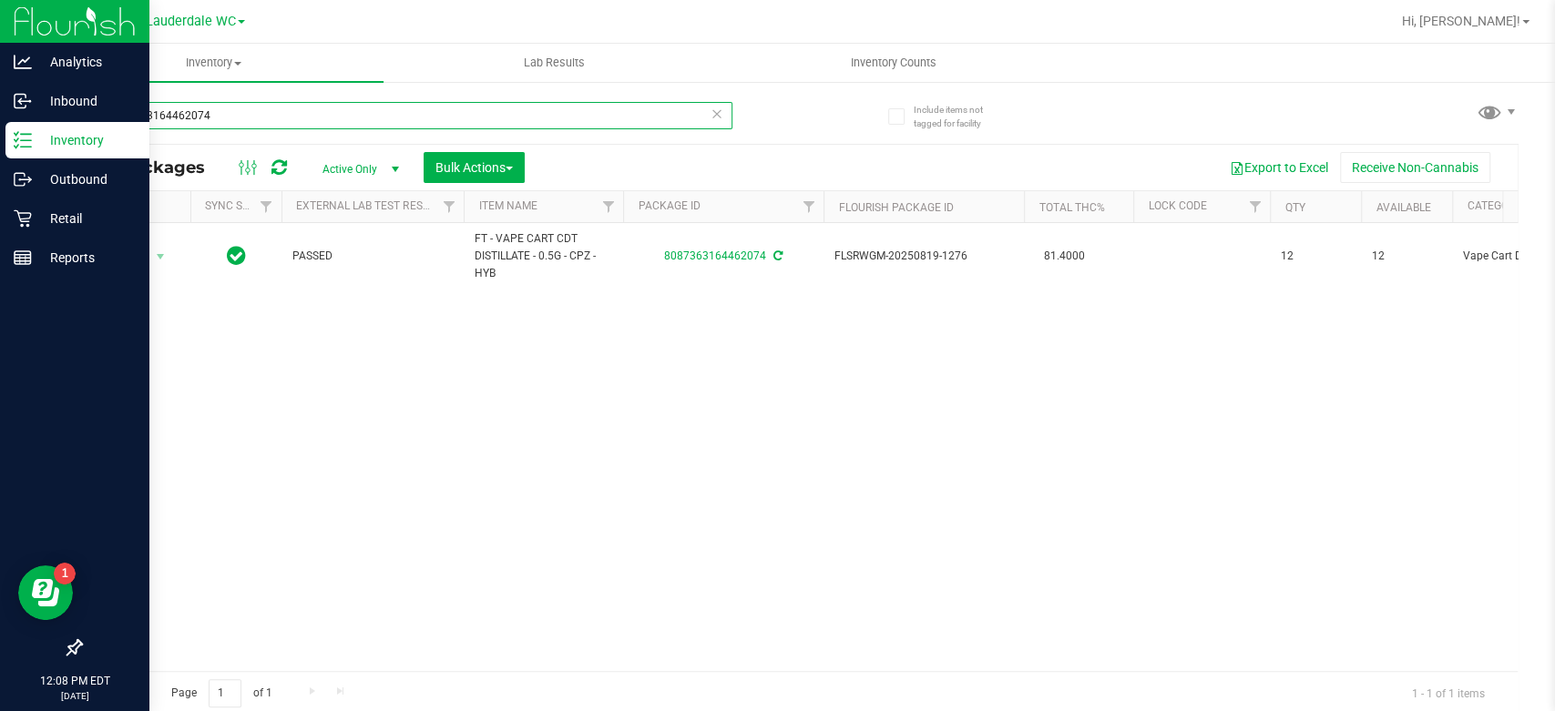
click at [270, 120] on input "8087363164462074" at bounding box center [406, 115] width 652 height 27
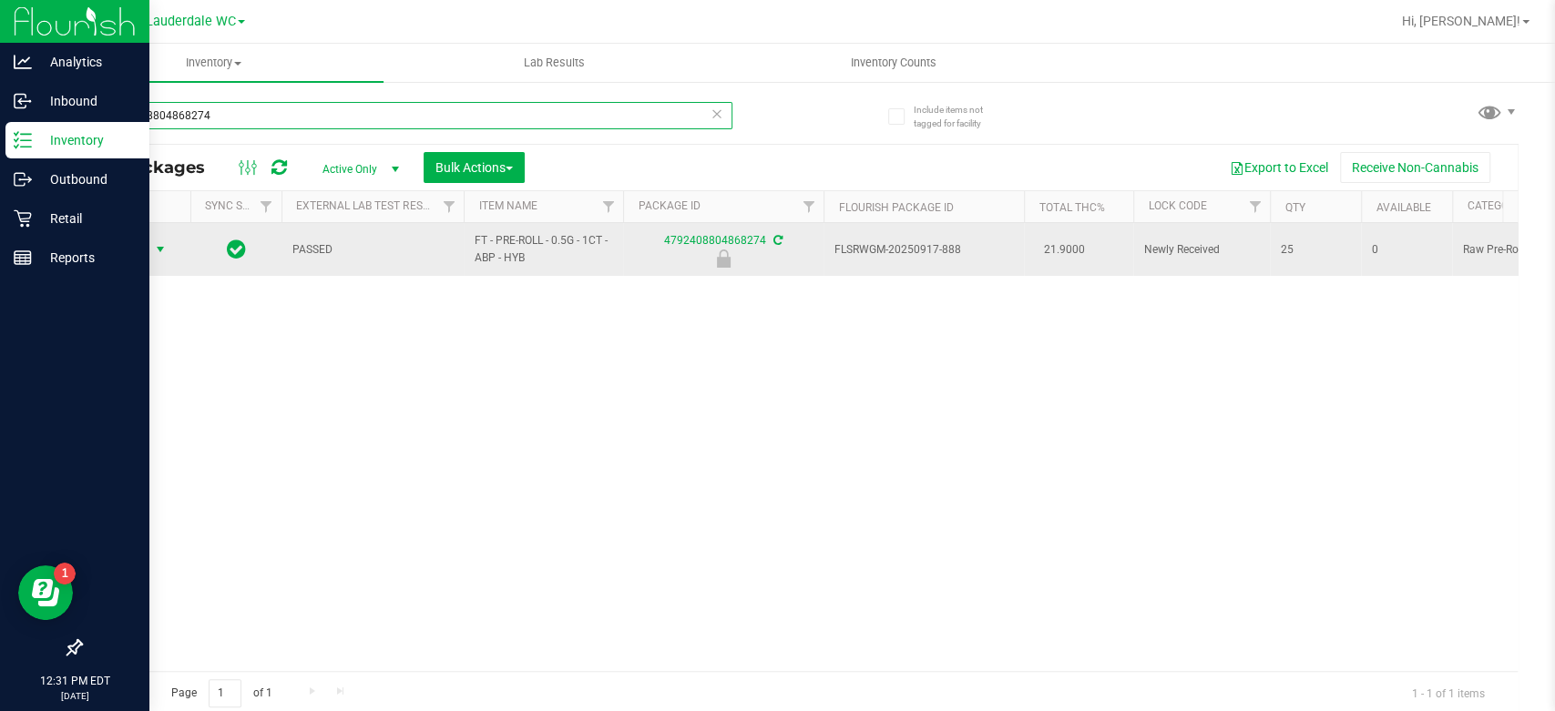
type input "4792408804868274"
click at [140, 251] on span "Action" at bounding box center [123, 250] width 49 height 26
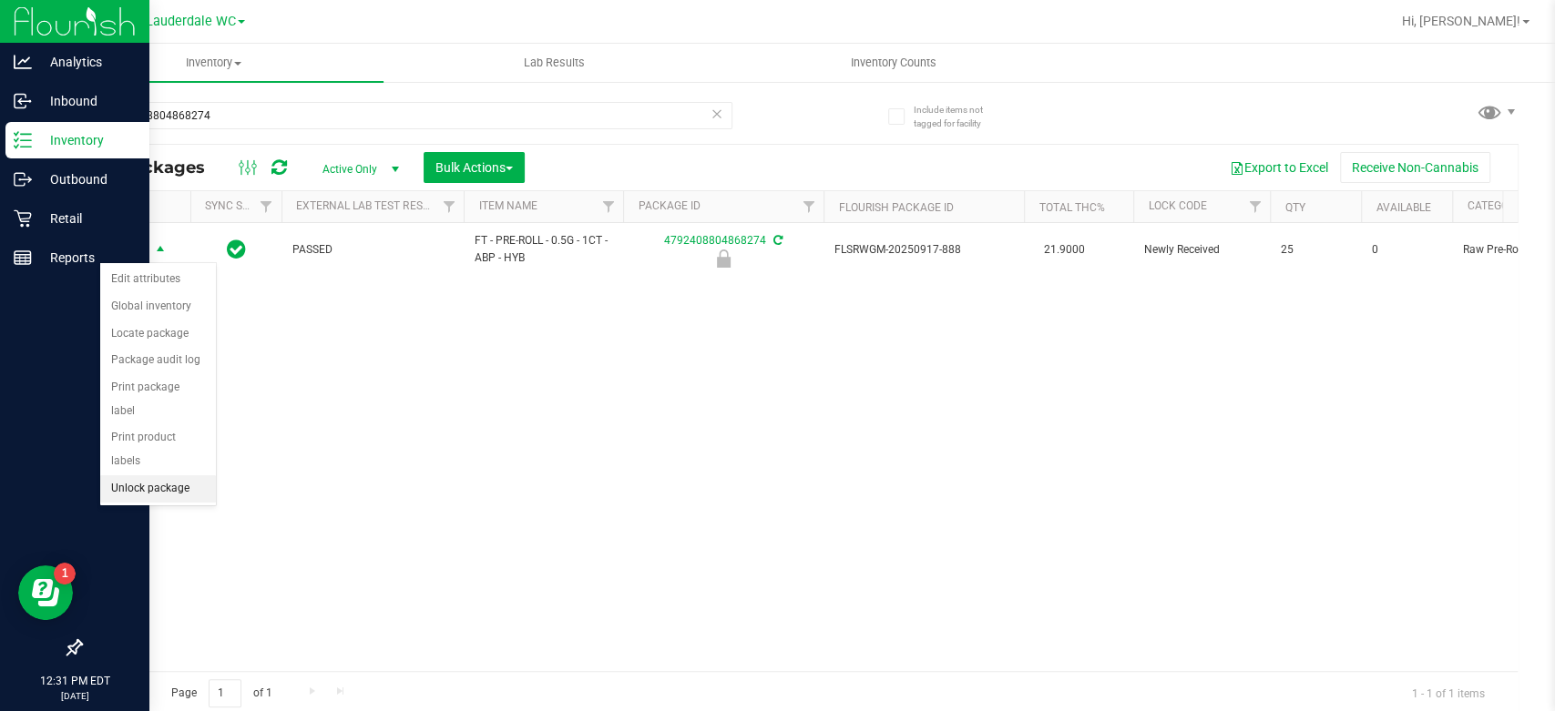
click at [184, 476] on li "Unlock package" at bounding box center [158, 489] width 116 height 27
